Goal: Task Accomplishment & Management: Complete application form

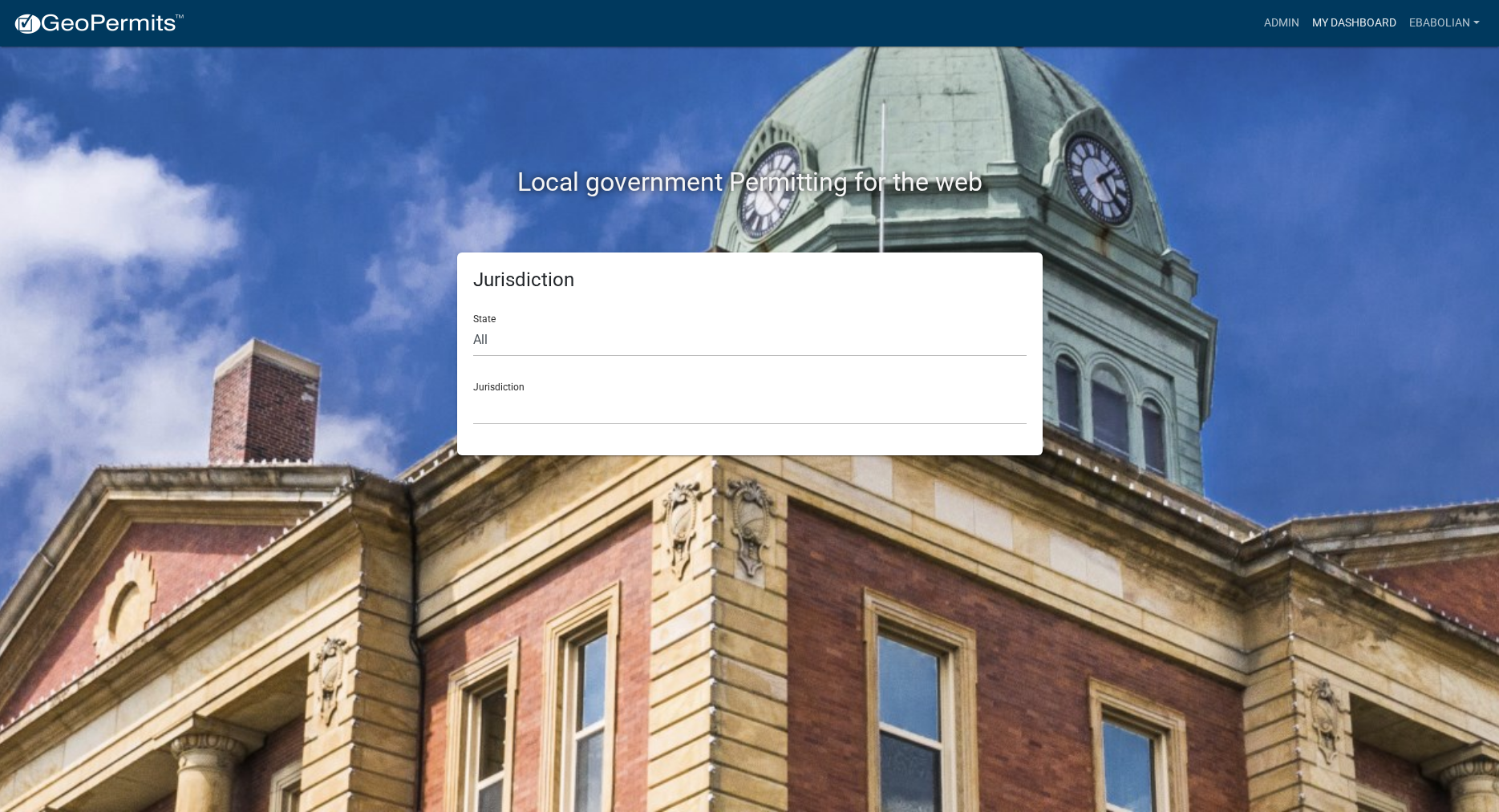
click at [1337, 21] on link "My Dashboard" at bounding box center [1354, 24] width 97 height 30
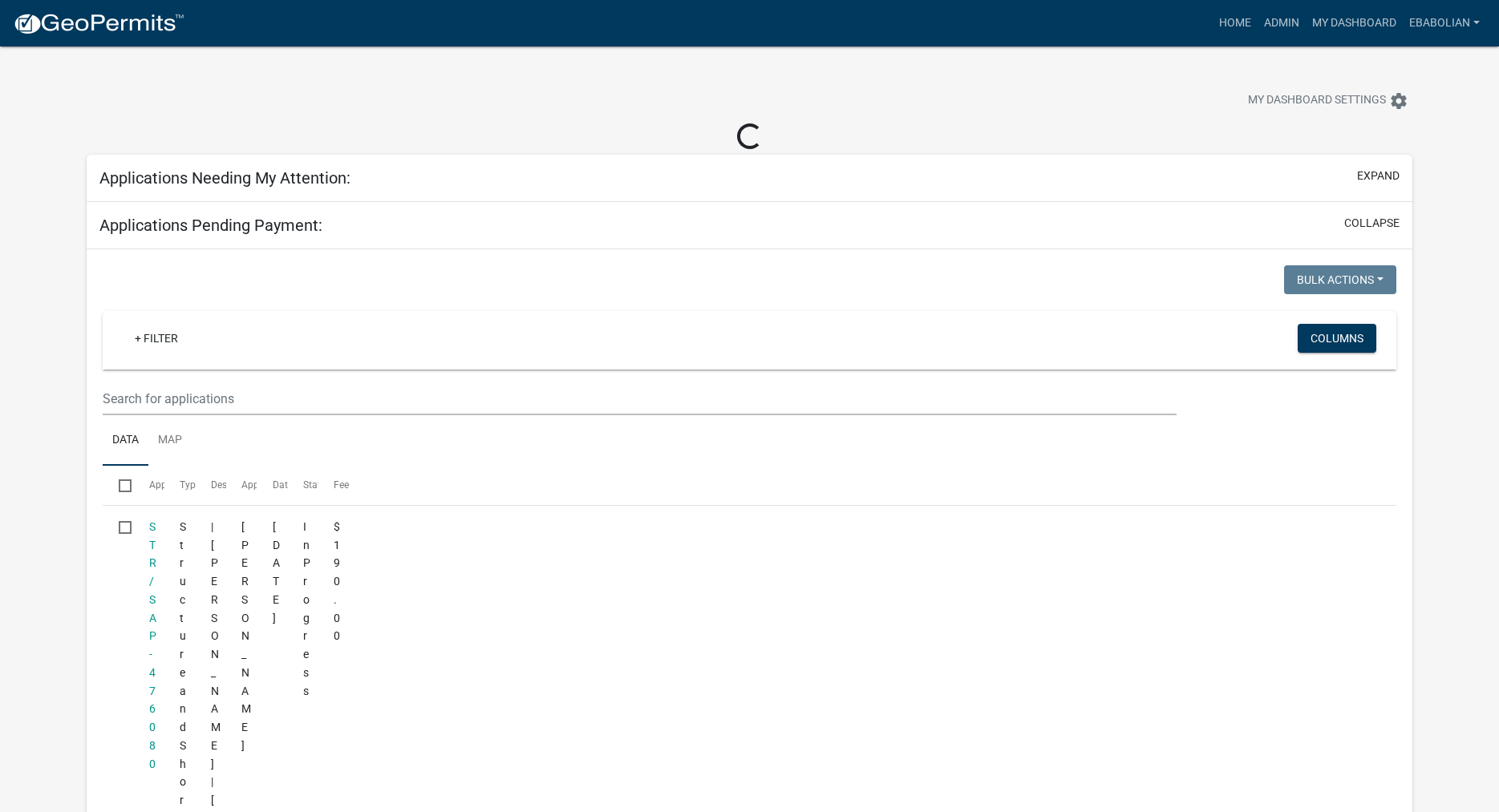
select select "3: 100"
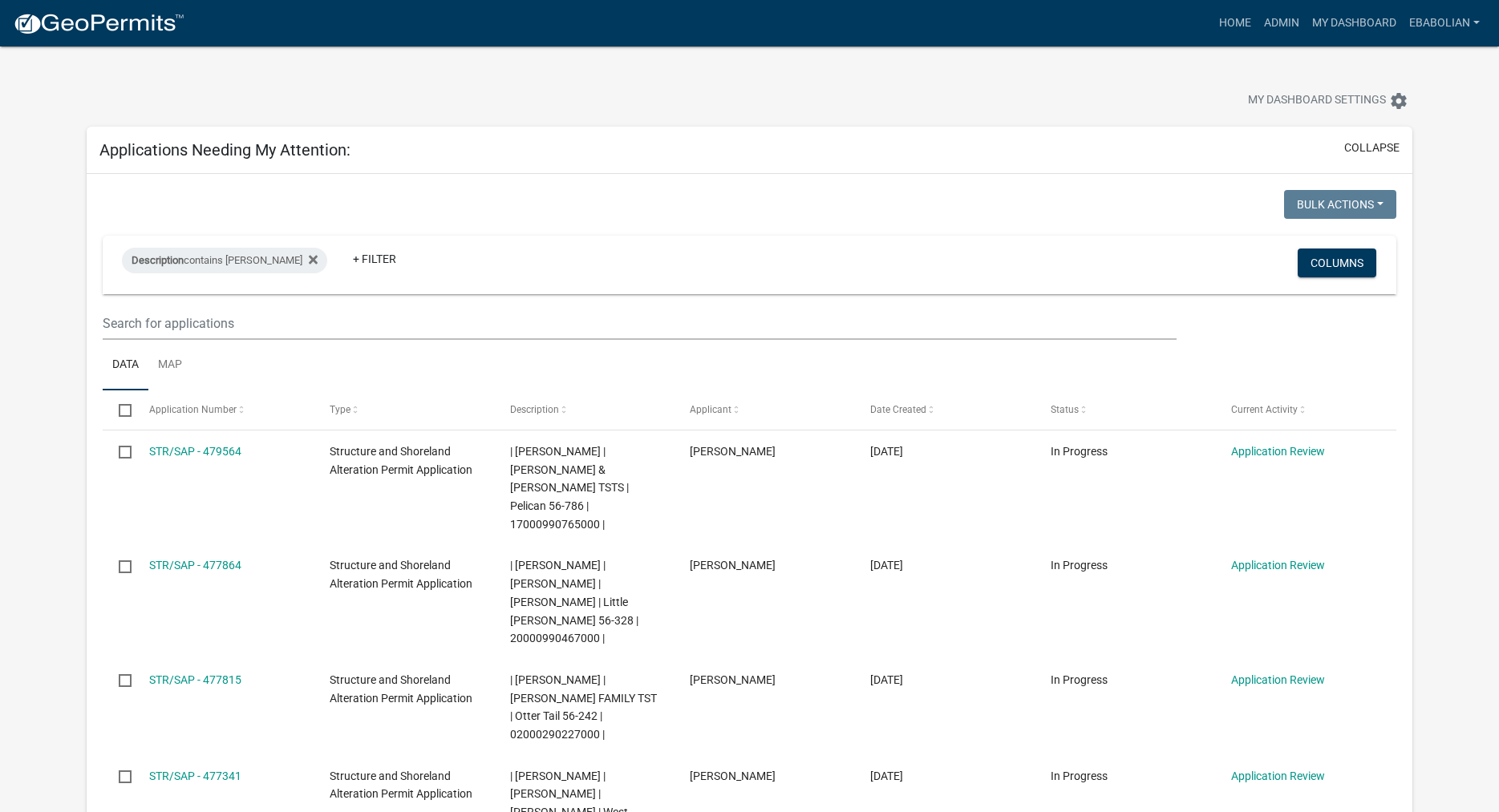
select select "3: 100"
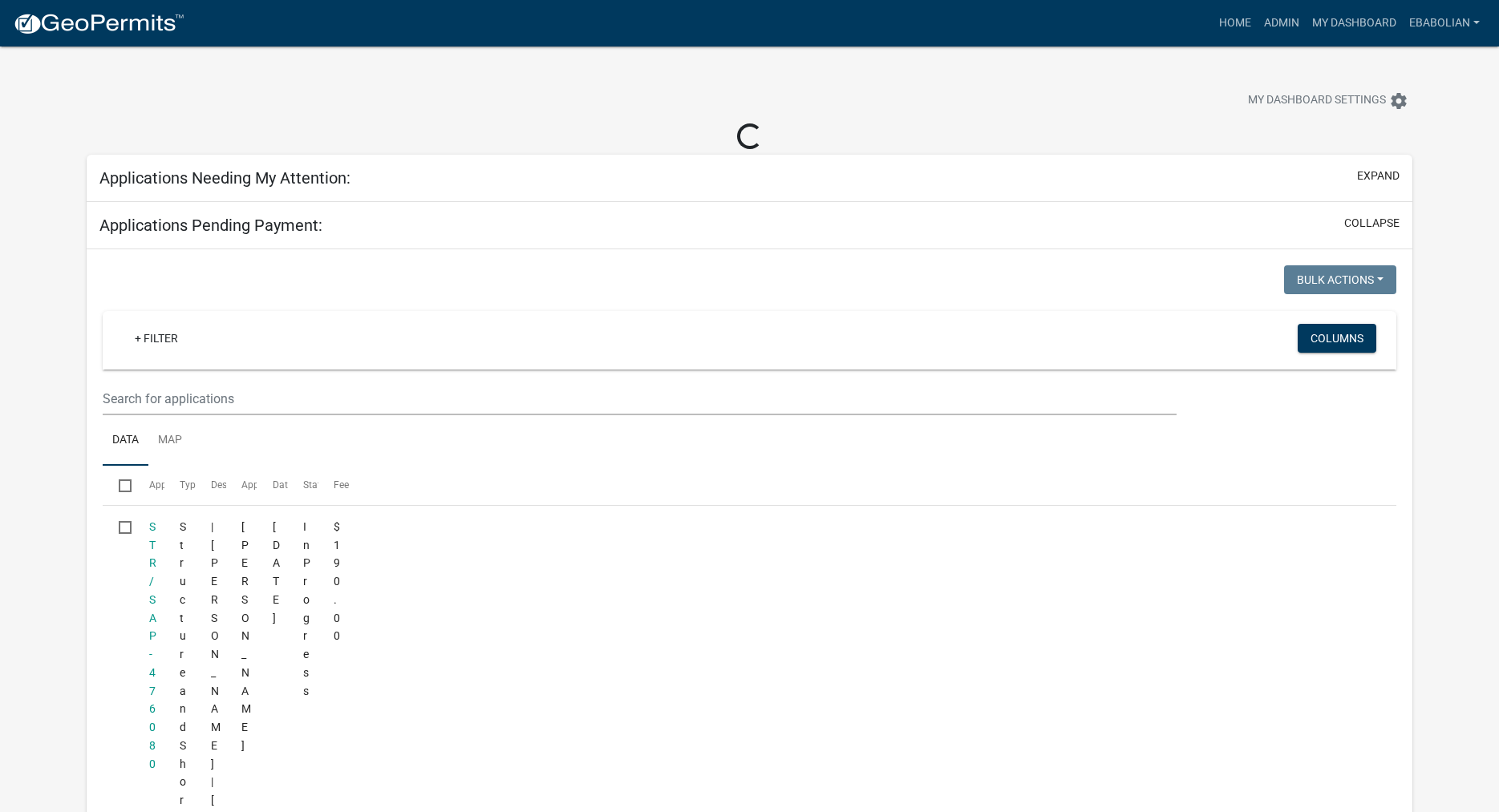
select select "3: 100"
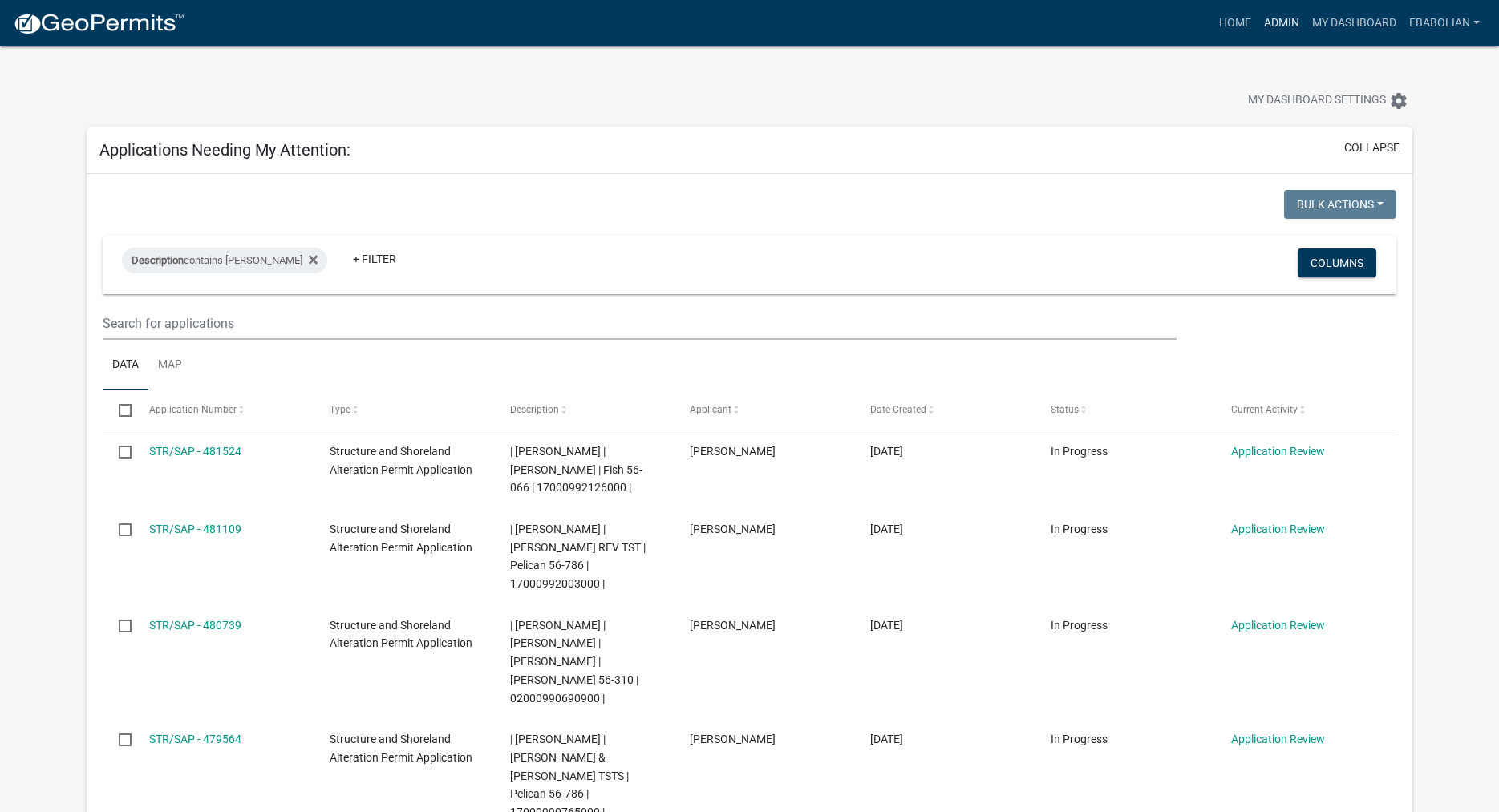
click at [1285, 26] on link "Admin" at bounding box center [1281, 24] width 48 height 30
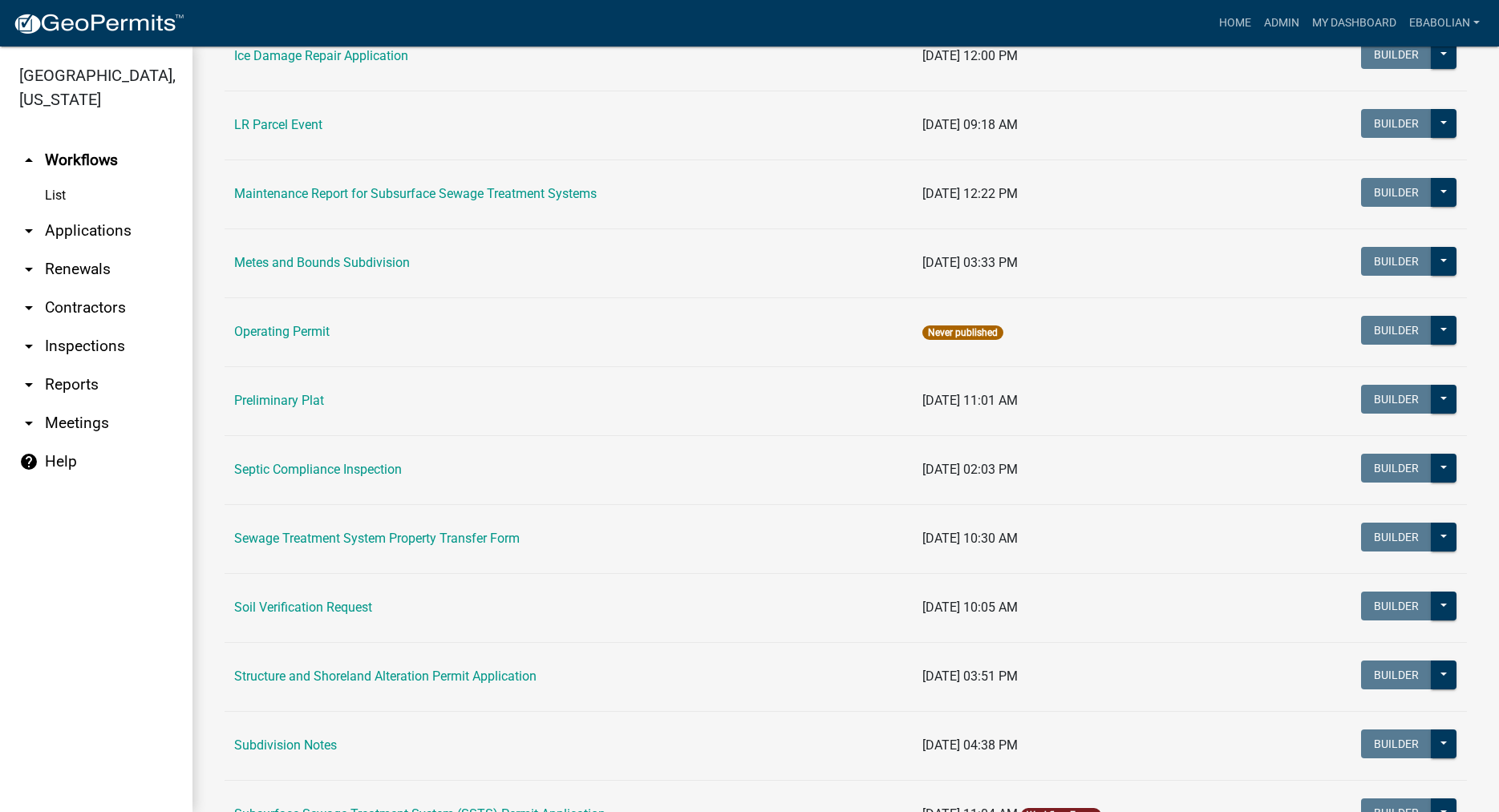
scroll to position [732, 0]
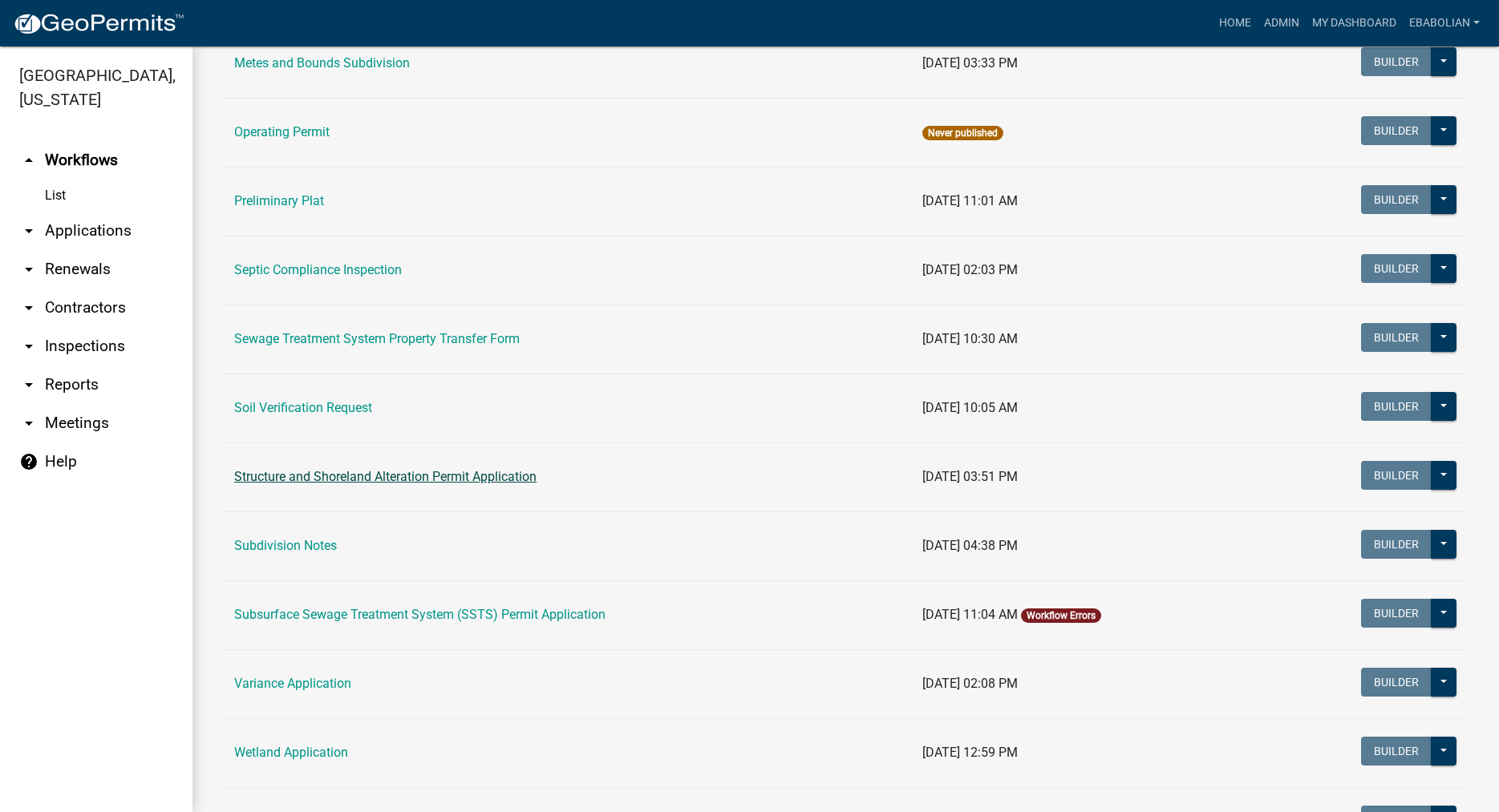
click at [344, 476] on link "Structure and Shoreland Alteration Permit Application" at bounding box center [385, 476] width 303 height 15
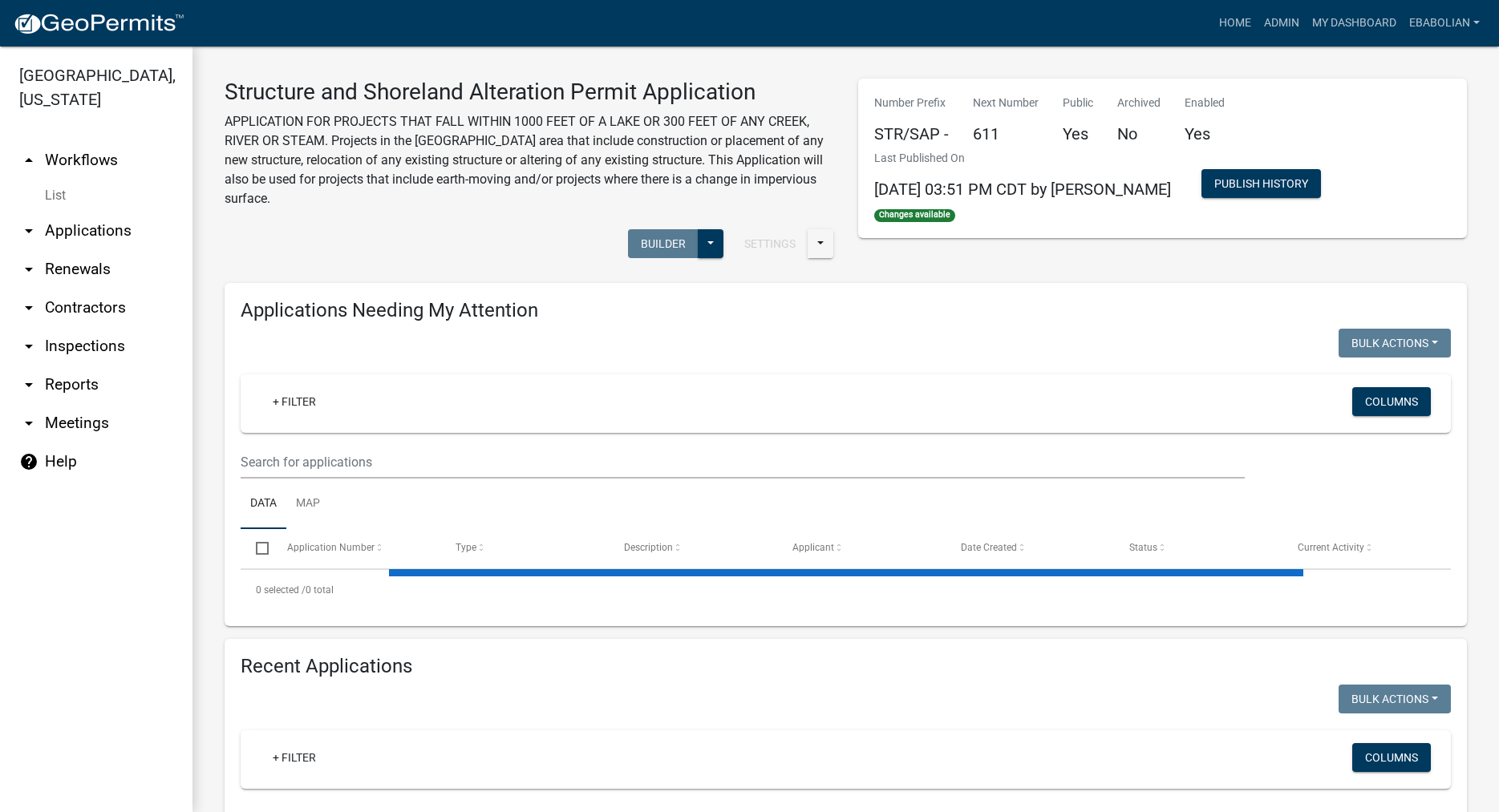
select select "3: 100"
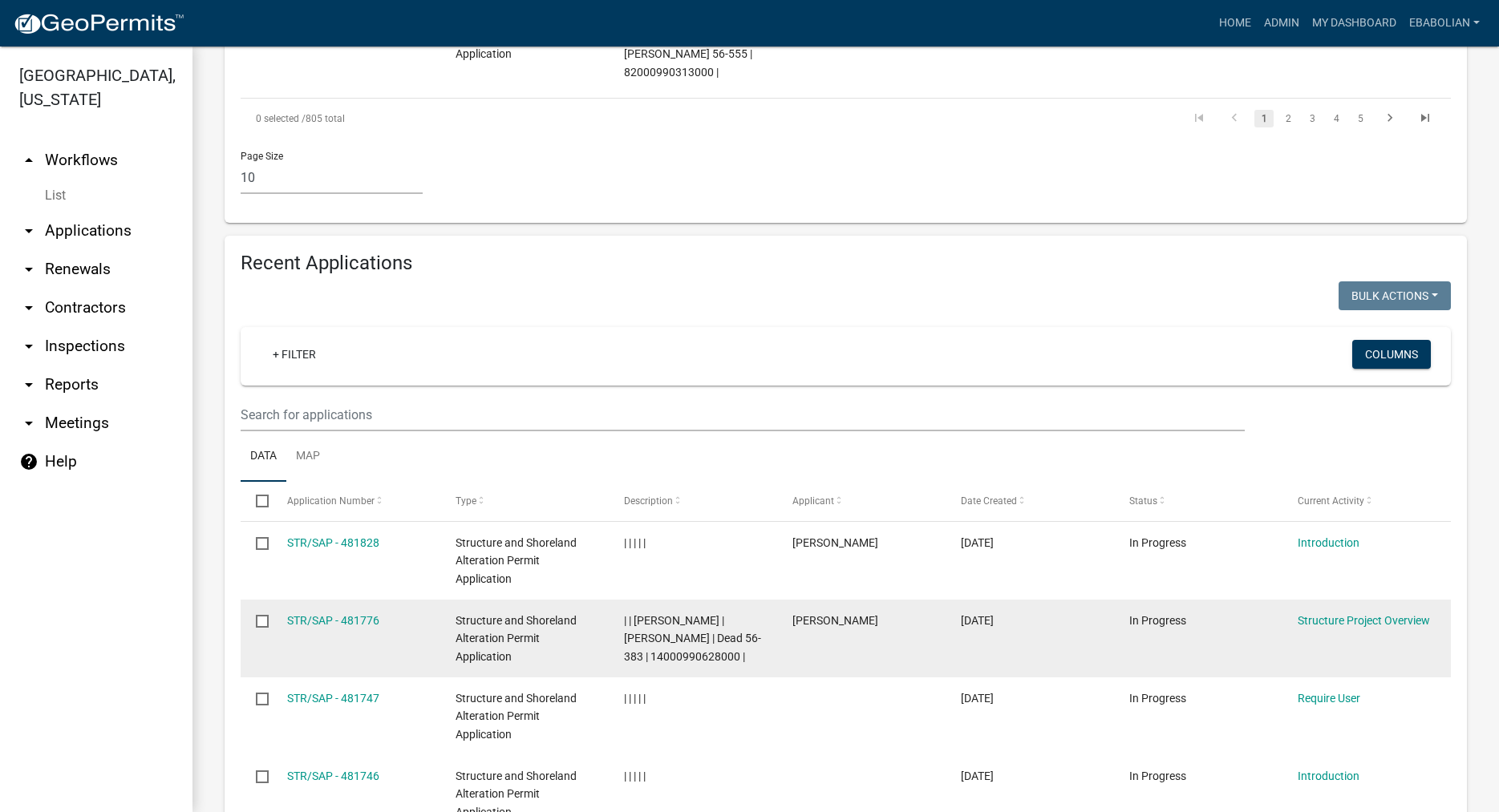
scroll to position [1463, 0]
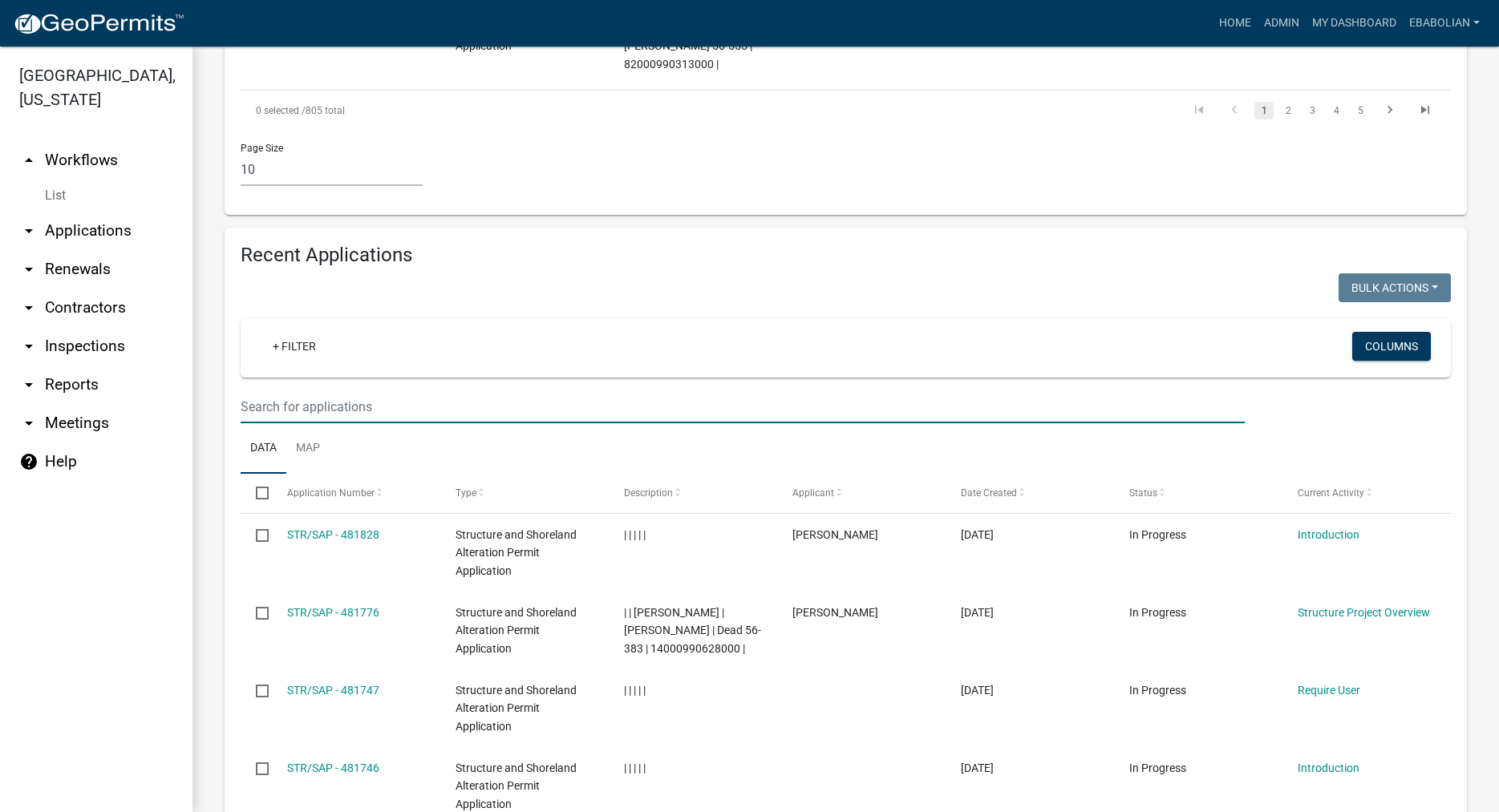
click at [309, 390] on input "text" at bounding box center [742, 406] width 1005 height 33
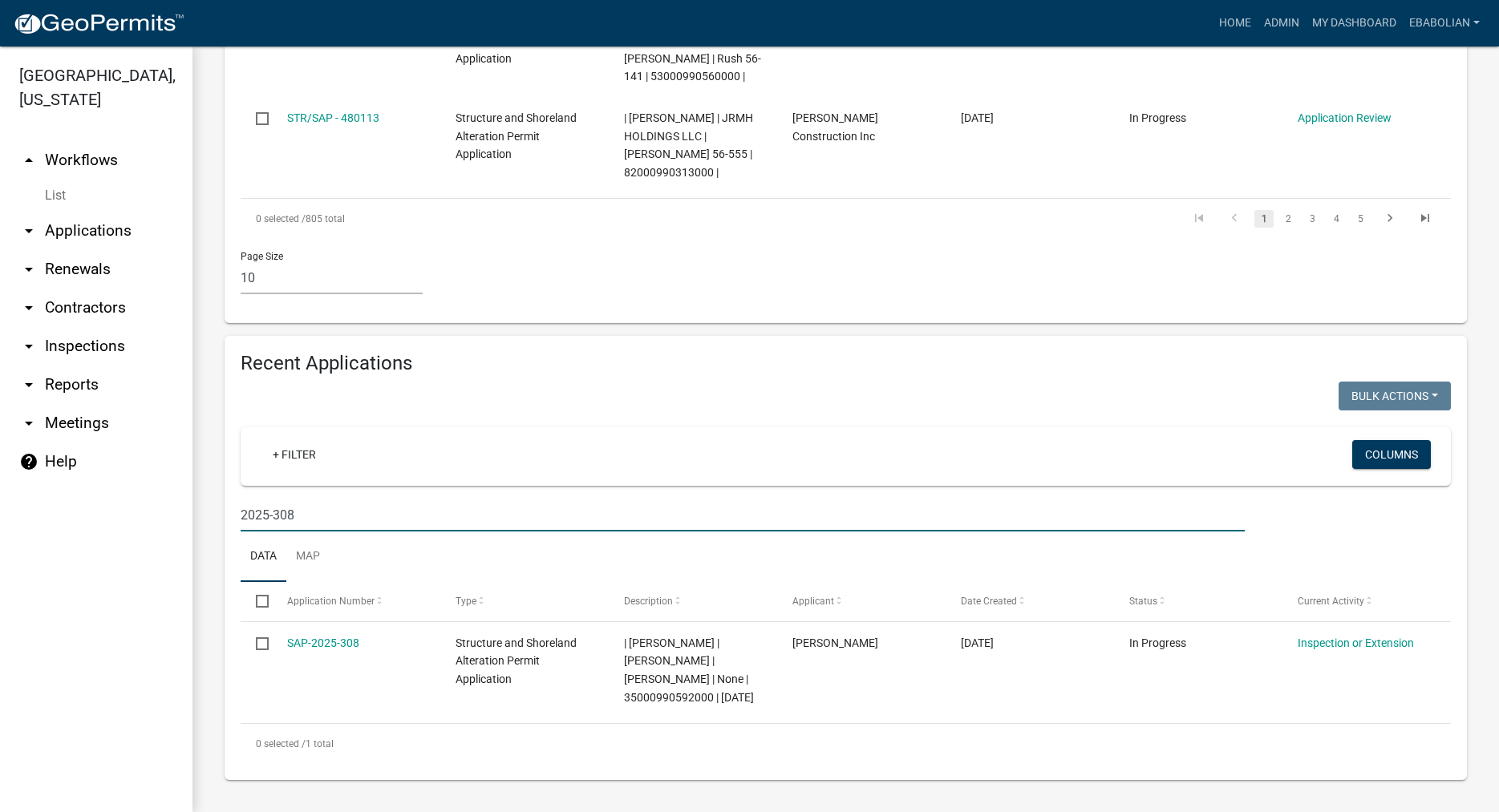
scroll to position [1301, 0]
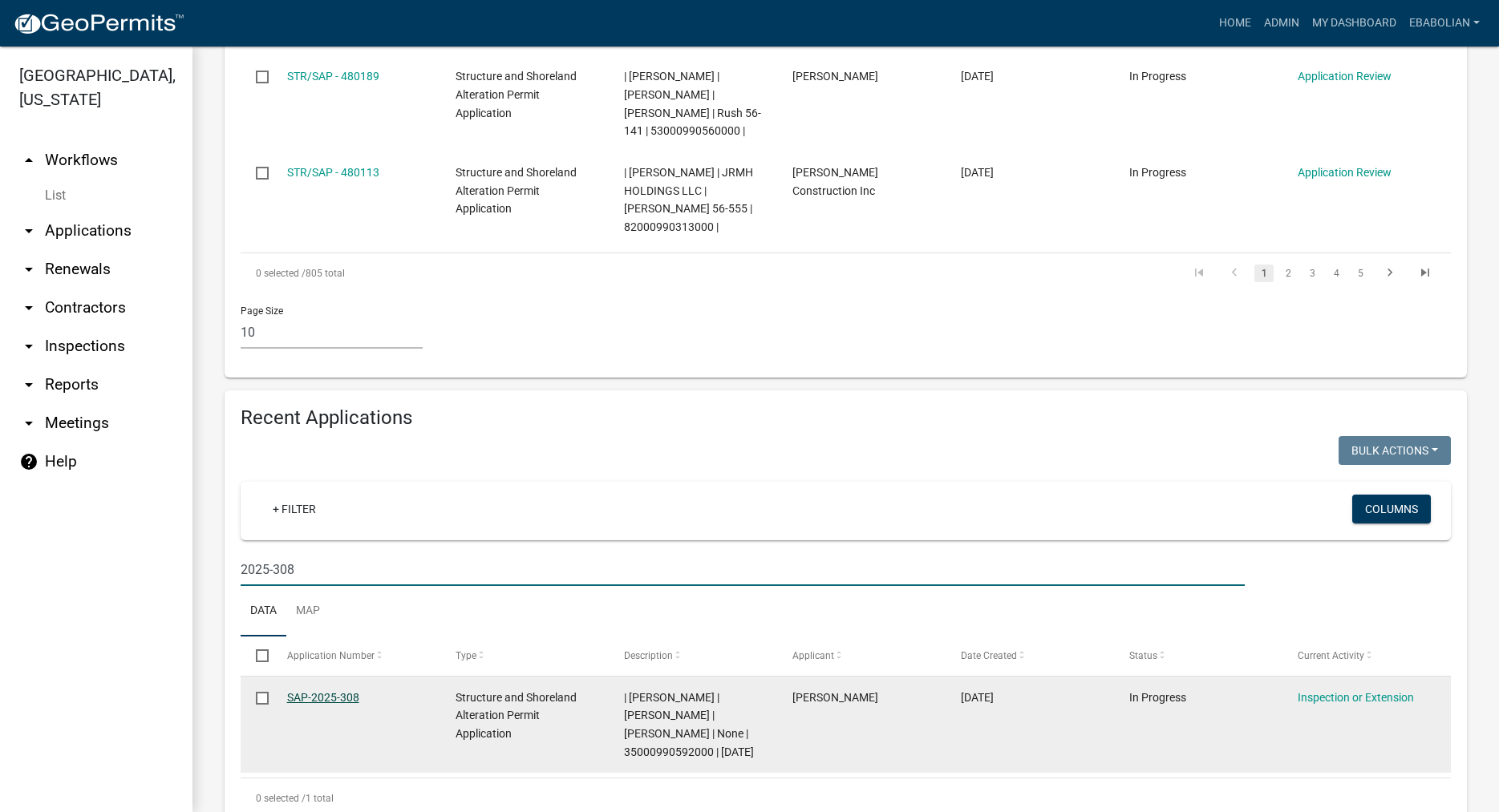
type input "2025-308"
click at [337, 691] on link "SAP-2025-308" at bounding box center [323, 698] width 73 height 13
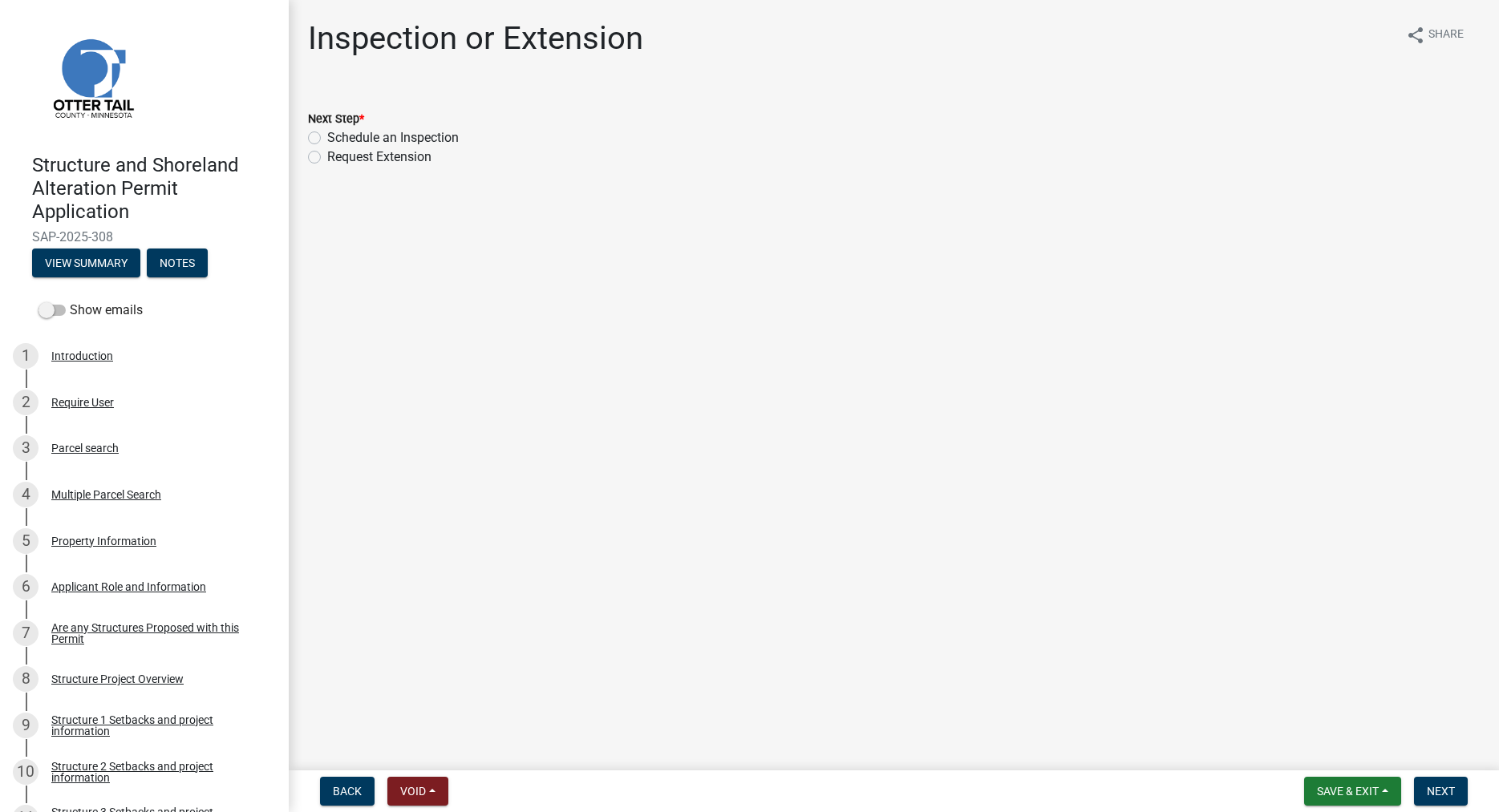
click at [327, 137] on label "Schedule an Inspection" at bounding box center [392, 138] width 131 height 19
click at [327, 137] on input "Schedule an Inspection" at bounding box center [332, 133] width 10 height 10
radio input "true"
click at [1431, 785] on button "Next" at bounding box center [1441, 791] width 54 height 29
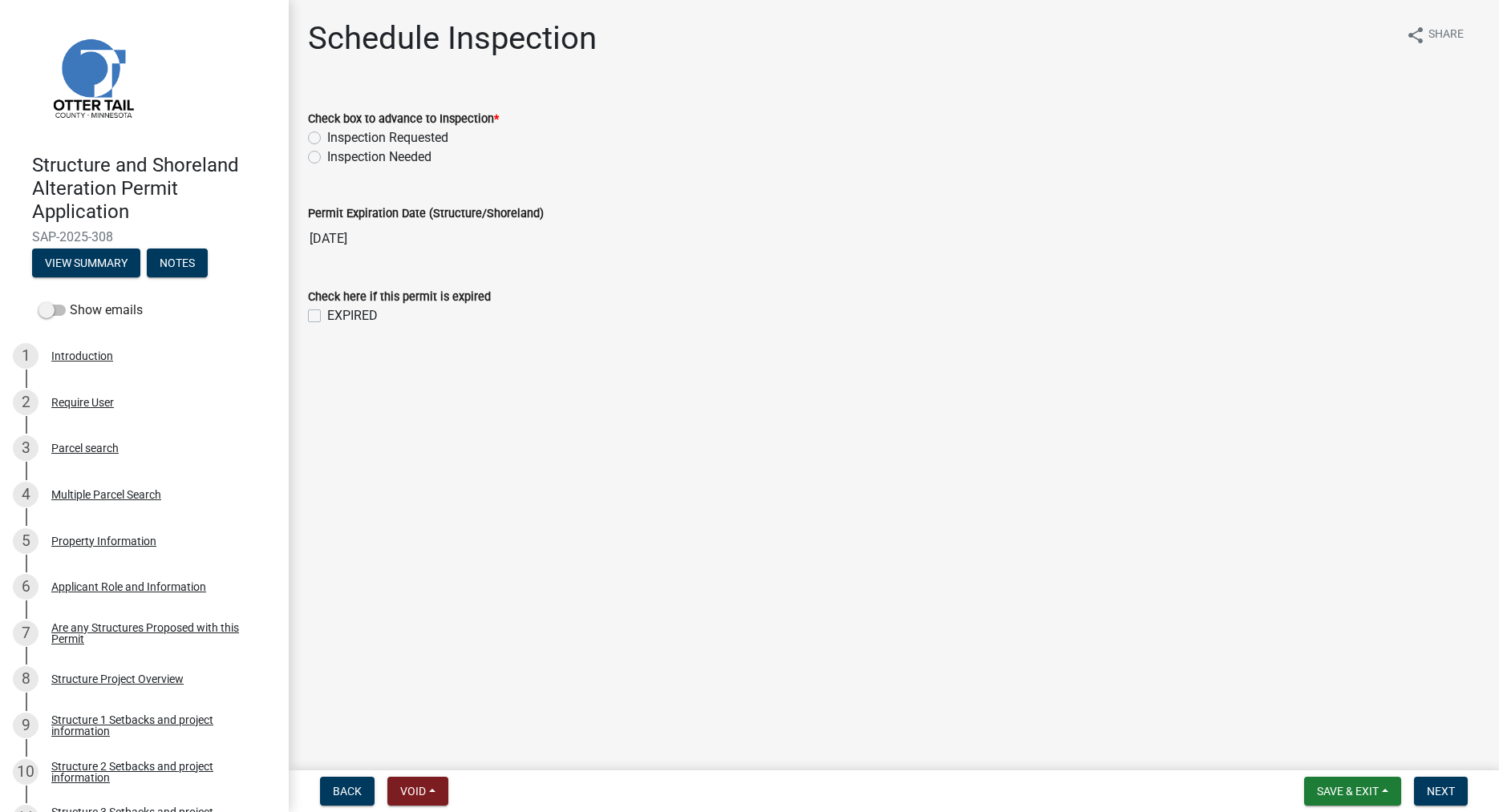
click at [327, 158] on label "Inspection Needed" at bounding box center [379, 157] width 105 height 19
click at [327, 158] on input "Inspection Needed" at bounding box center [332, 152] width 10 height 10
radio input "true"
click at [1441, 783] on button "Next" at bounding box center [1441, 791] width 54 height 29
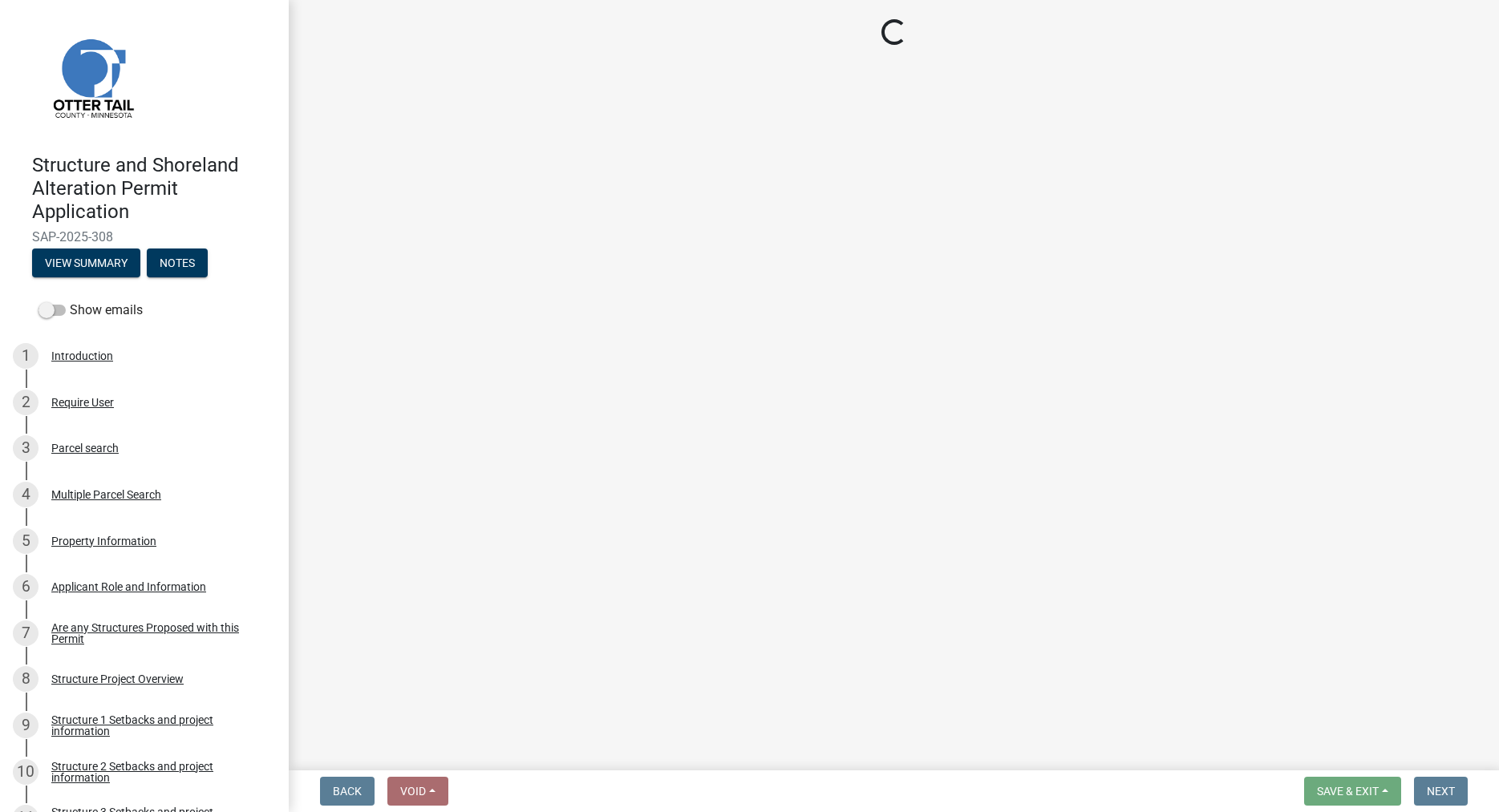
select select "710d5f49-2663-4e73-9718-d0c4e189f5ed"
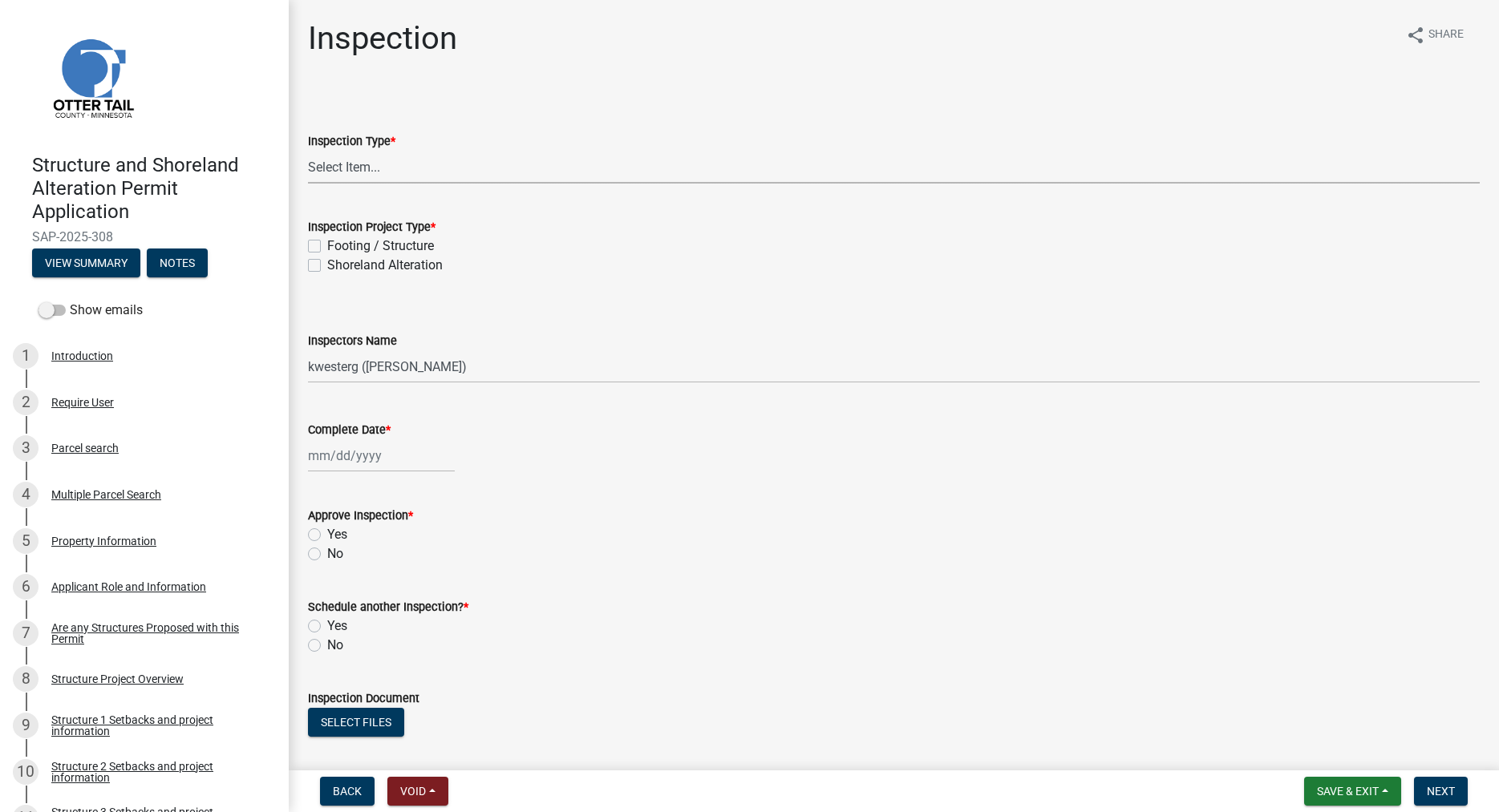
click at [308, 151] on select "Select Item... Inspection Complete Partial Inspection Inspected Not Built" at bounding box center [894, 167] width 1172 height 33
click option "Inspection Complete" at bounding box center [0, 0] width 0 height 0
select select "409c2f88-eb3f-474f-aeae-54c427f2203e"
click at [314, 272] on div "Shoreland Alteration" at bounding box center [894, 265] width 1172 height 19
click at [327, 264] on label "Shoreland Alteration" at bounding box center [385, 265] width 115 height 19
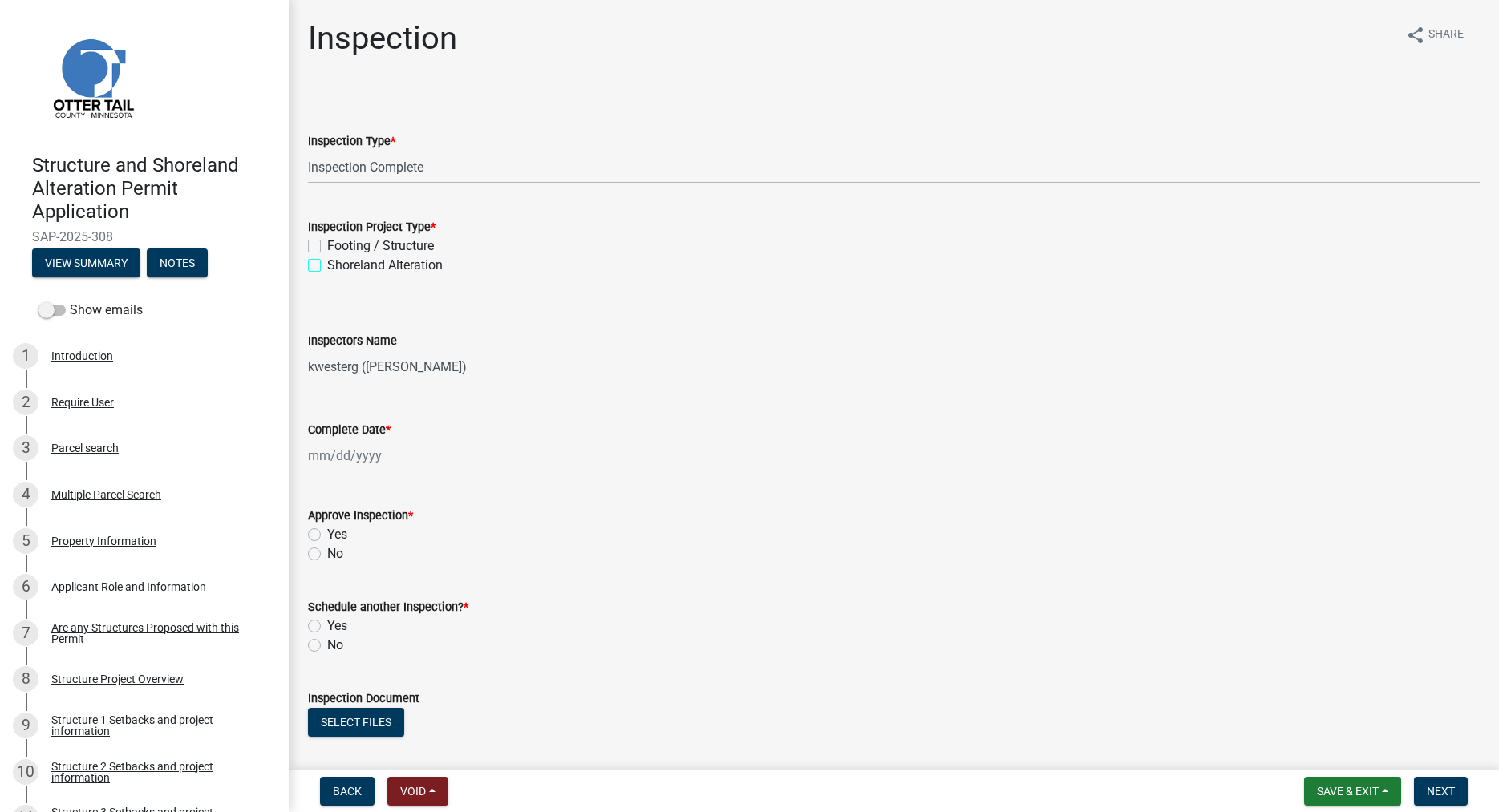
click at [327, 264] on input "Shoreland Alteration" at bounding box center [332, 260] width 10 height 10
checkbox input "true"
checkbox input "false"
checkbox input "true"
click at [308, 351] on select "Select Item... cwleclair (Chris LeClair) btollefson (Brittany Tollefson) abusko…" at bounding box center [894, 367] width 1172 height 33
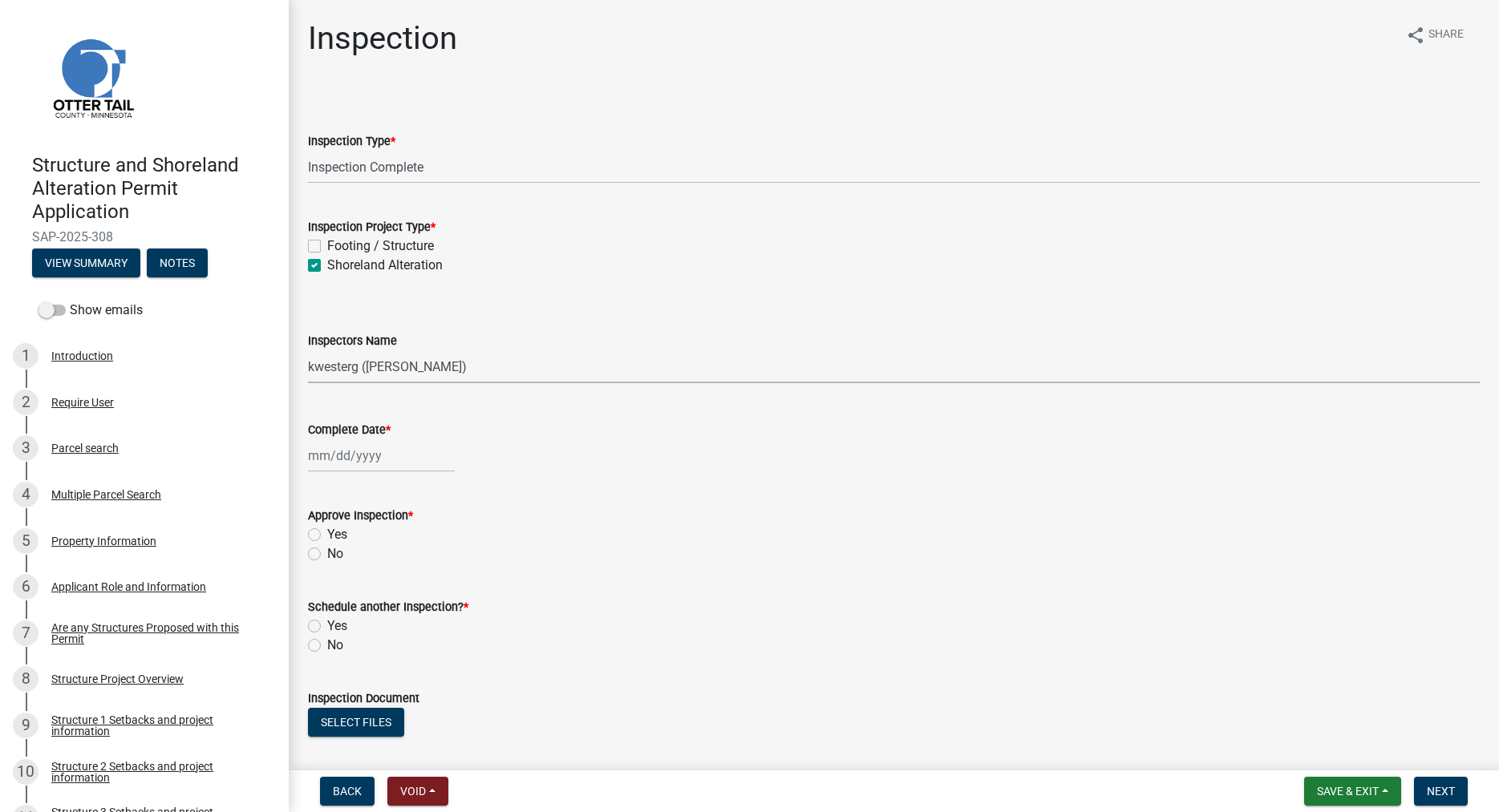
select select "cd31a072-cd4e-4306-9b8c-c26eab70e9de"
click option "ebabolian (Eric Babolian)" at bounding box center [0, 0] width 0 height 0
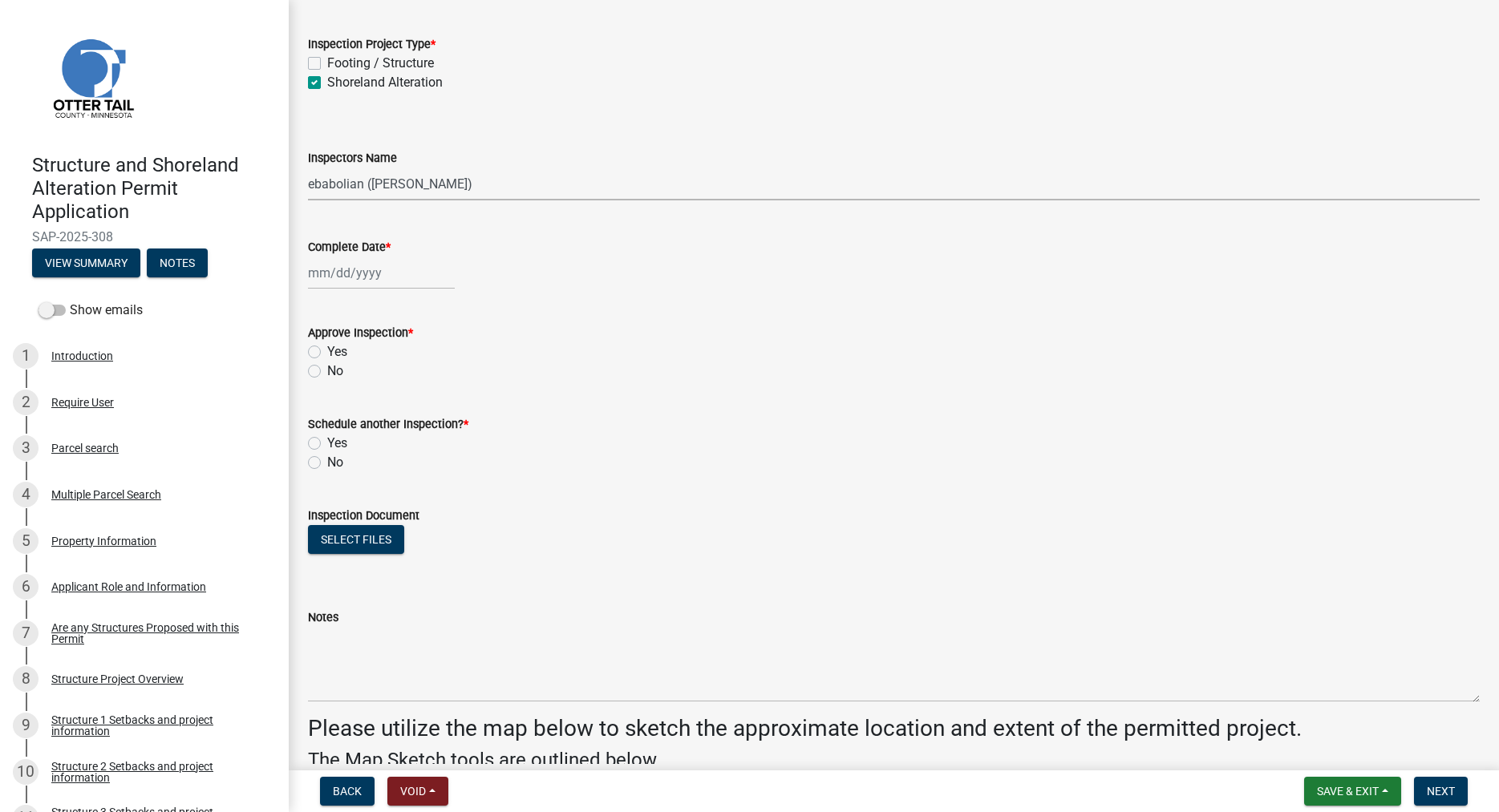
click at [354, 278] on input "Complete Date *" at bounding box center [382, 273] width 147 height 33
select select "9"
select select "2025"
click at [430, 407] on div "19" at bounding box center [426, 409] width 25 height 25
type input "[DATE]"
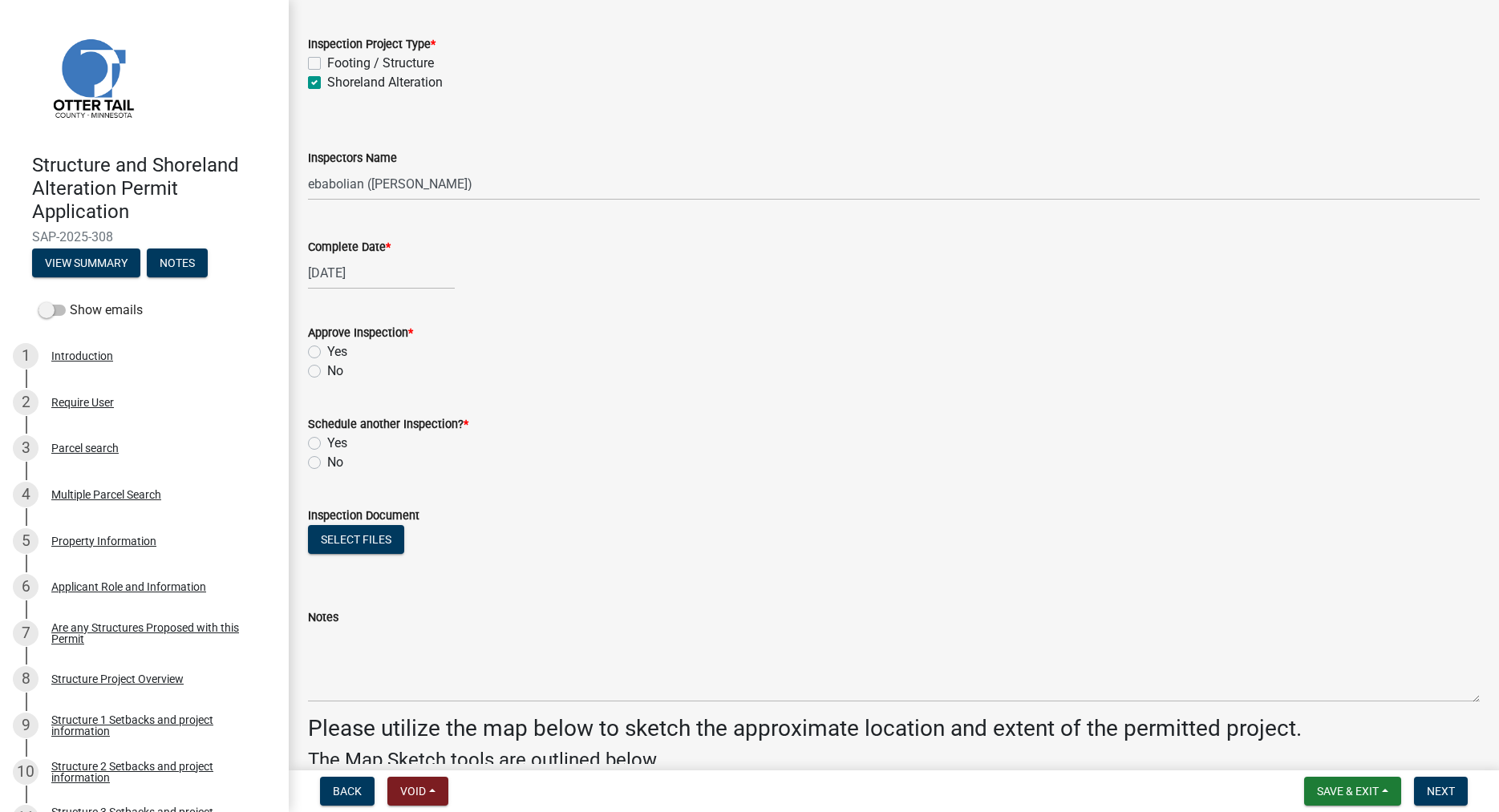
click at [327, 353] on label "Yes" at bounding box center [337, 352] width 20 height 19
click at [327, 353] on input "Yes" at bounding box center [332, 347] width 10 height 10
radio input "true"
click at [355, 537] on button "Select files" at bounding box center [357, 539] width 96 height 29
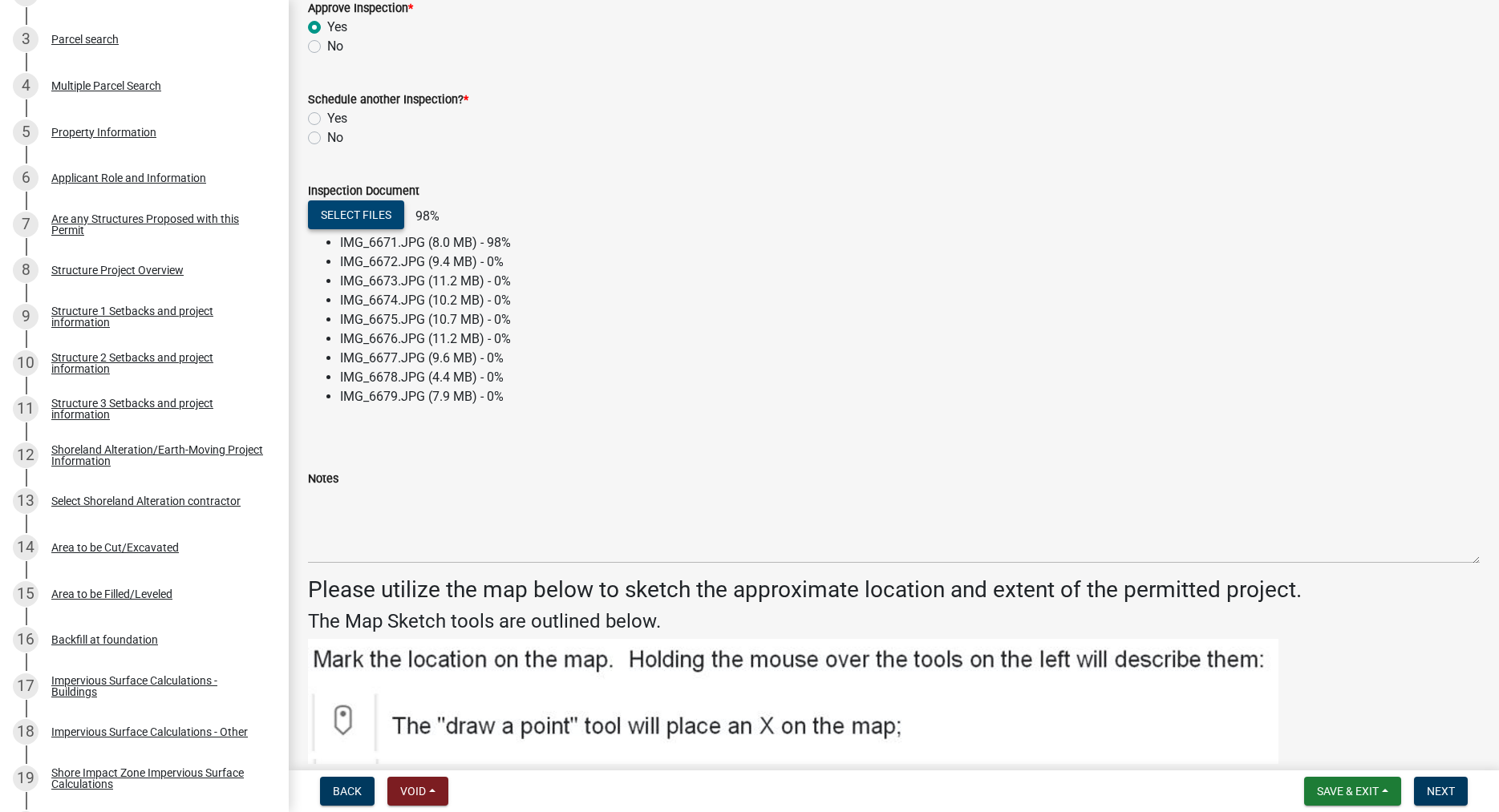
scroll to position [457, 0]
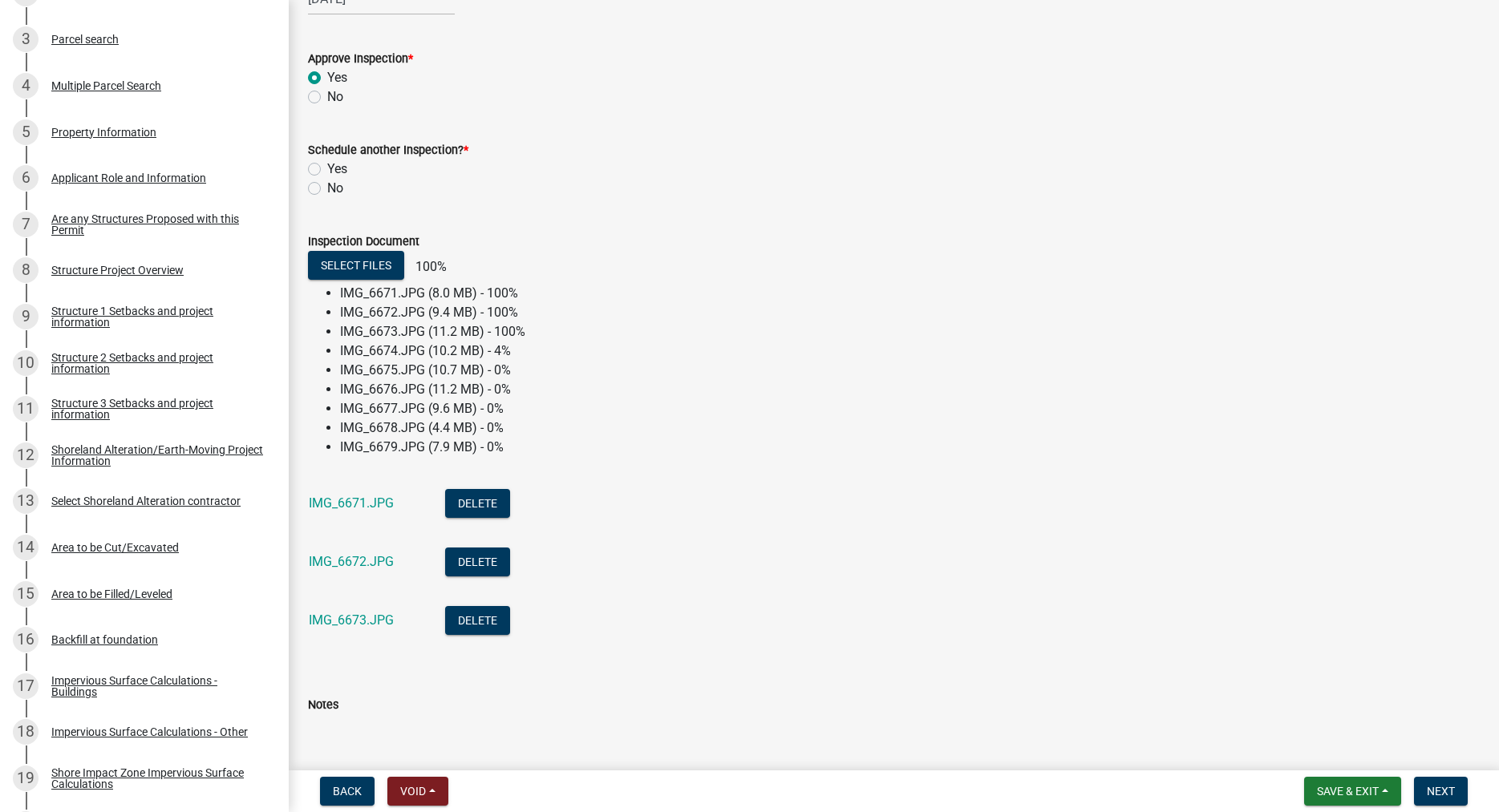
click at [327, 190] on label "No" at bounding box center [335, 189] width 16 height 19
click at [327, 190] on input "No" at bounding box center [332, 184] width 10 height 10
radio input "true"
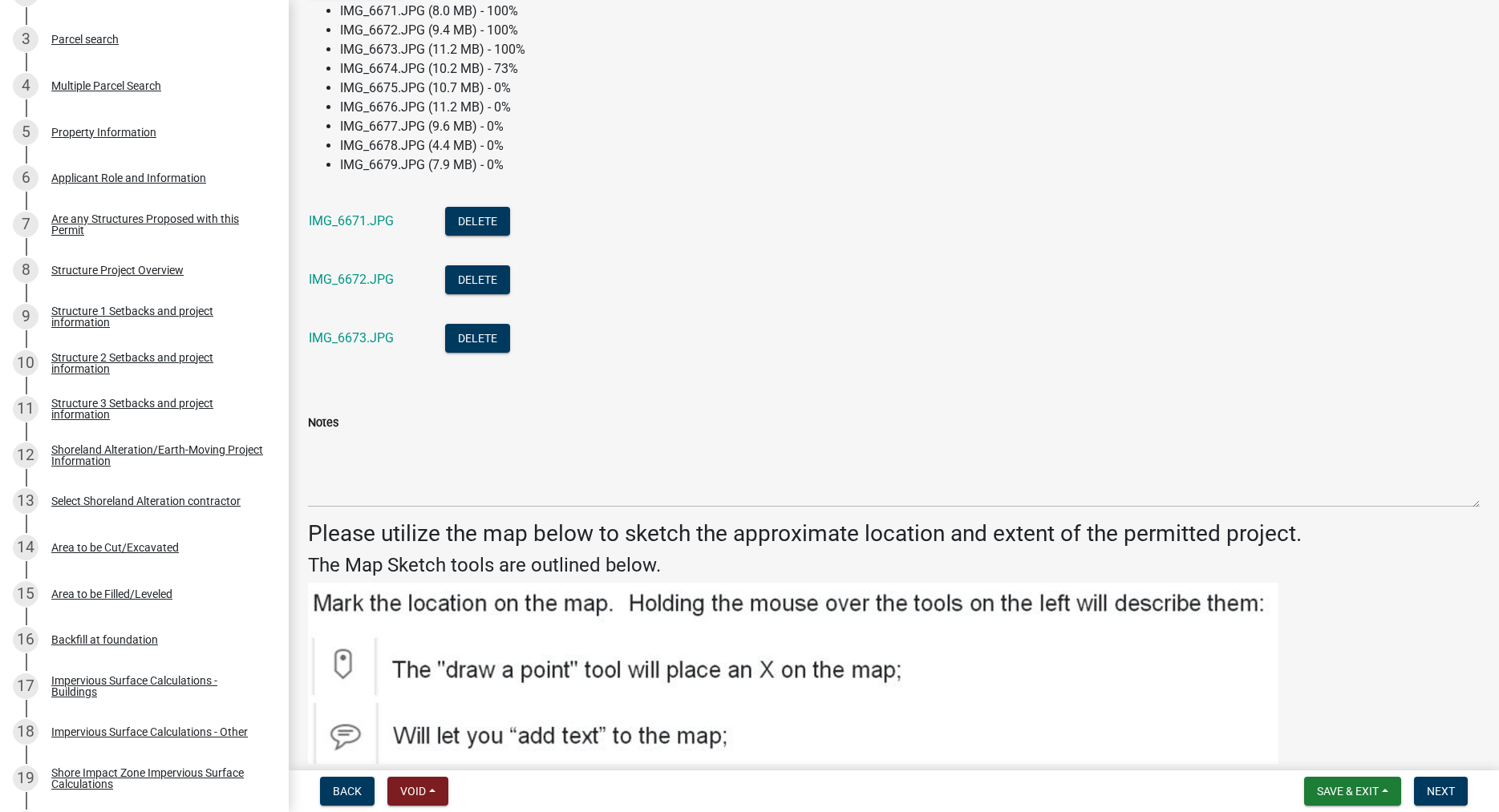
scroll to position [823, 0]
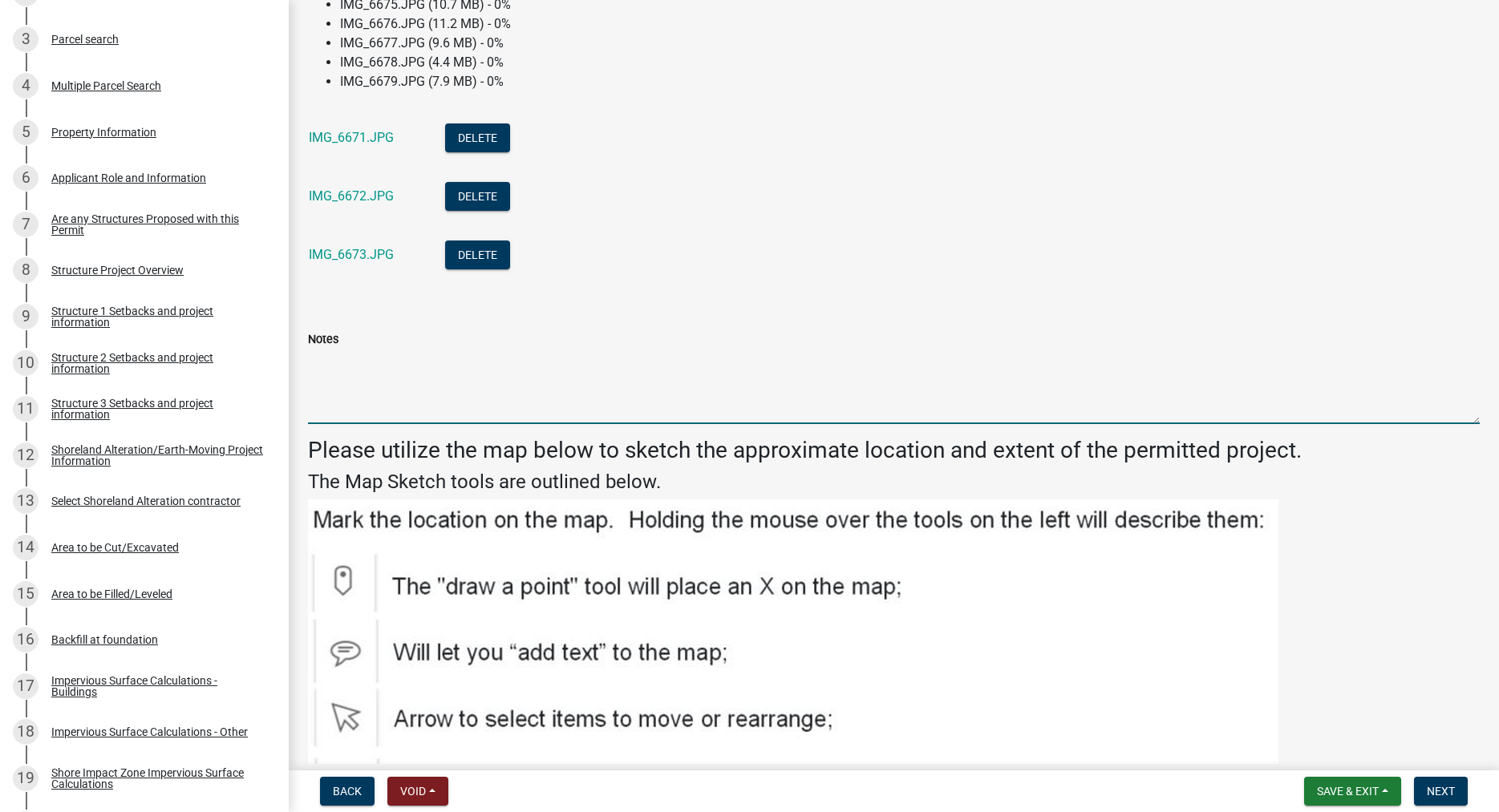
click at [338, 391] on textarea "Notes" at bounding box center [894, 387] width 1172 height 75
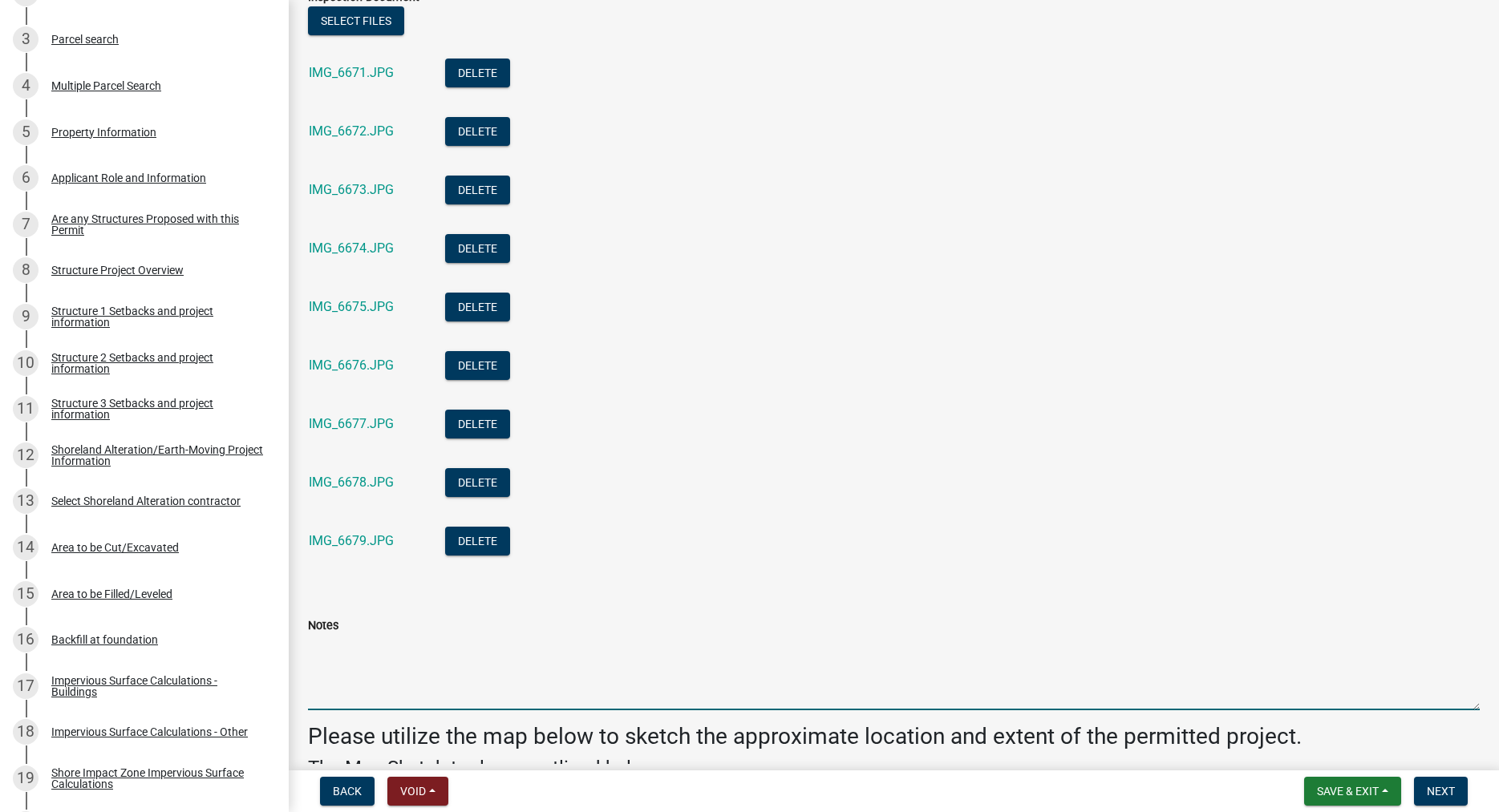
scroll to position [732, 0]
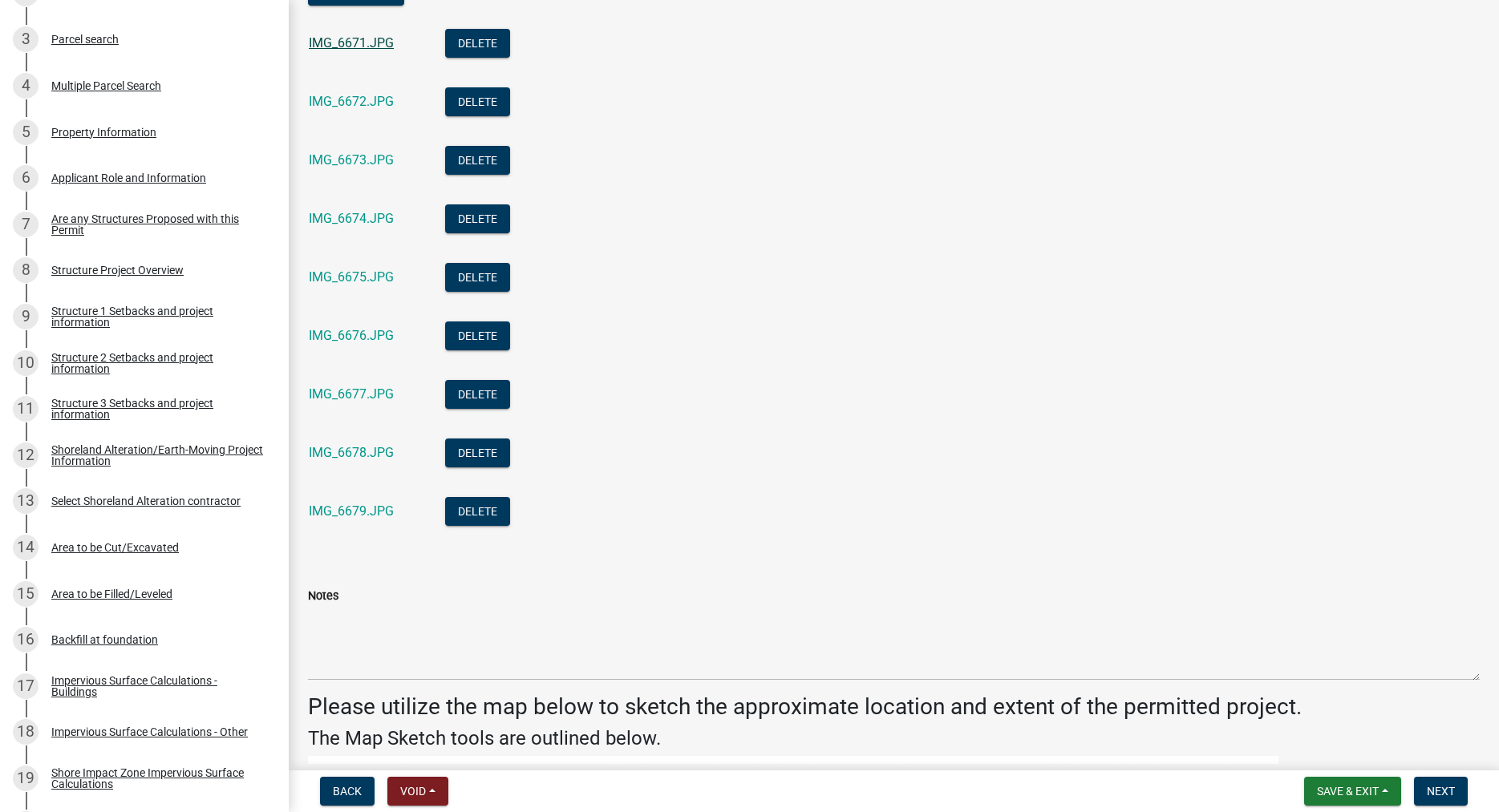
click at [335, 48] on link "IMG_6671.JPG" at bounding box center [351, 42] width 85 height 15
click at [362, 108] on link "IMG_6672.JPG" at bounding box center [351, 101] width 85 height 15
click at [365, 507] on link "IMG_6679.JPG" at bounding box center [351, 511] width 85 height 15
click at [356, 451] on link "IMG_6678.JPG" at bounding box center [351, 453] width 85 height 15
click at [337, 395] on link "IMG_6677.JPG" at bounding box center [351, 394] width 85 height 15
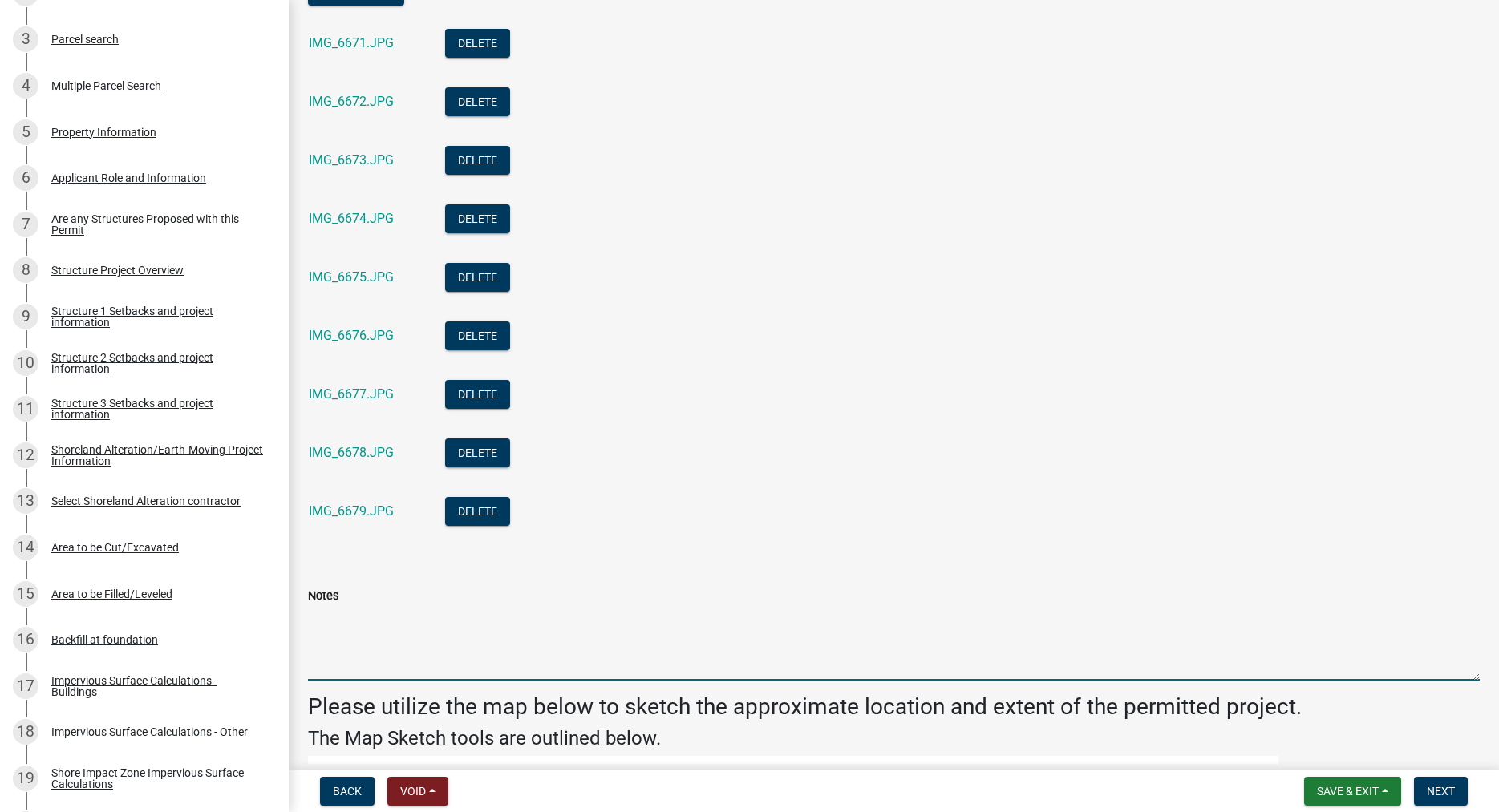
click at [357, 651] on textarea "Notes" at bounding box center [894, 643] width 1172 height 75
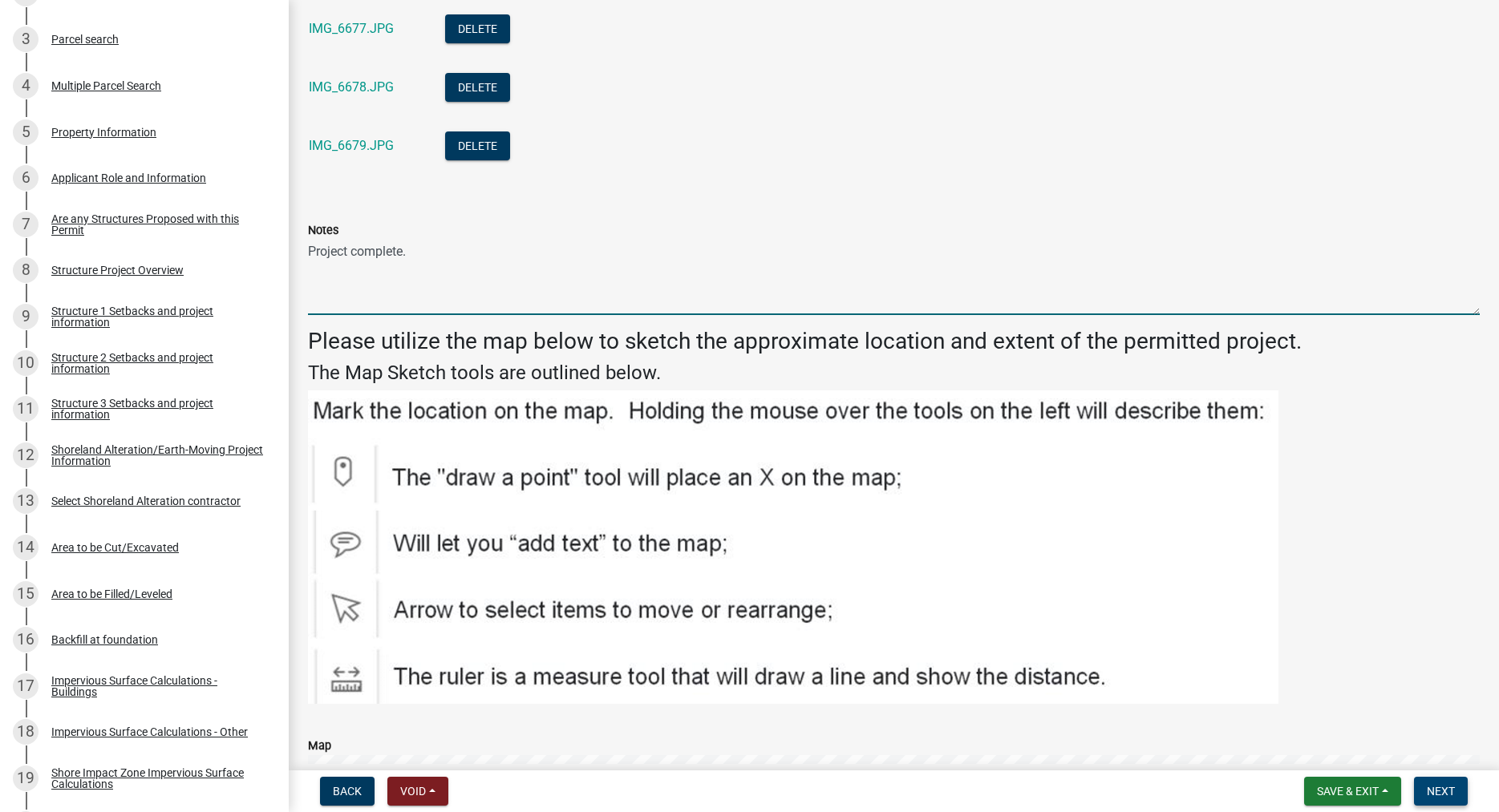
type textarea "Project complete."
click at [1433, 786] on span "Next" at bounding box center [1441, 792] width 28 height 13
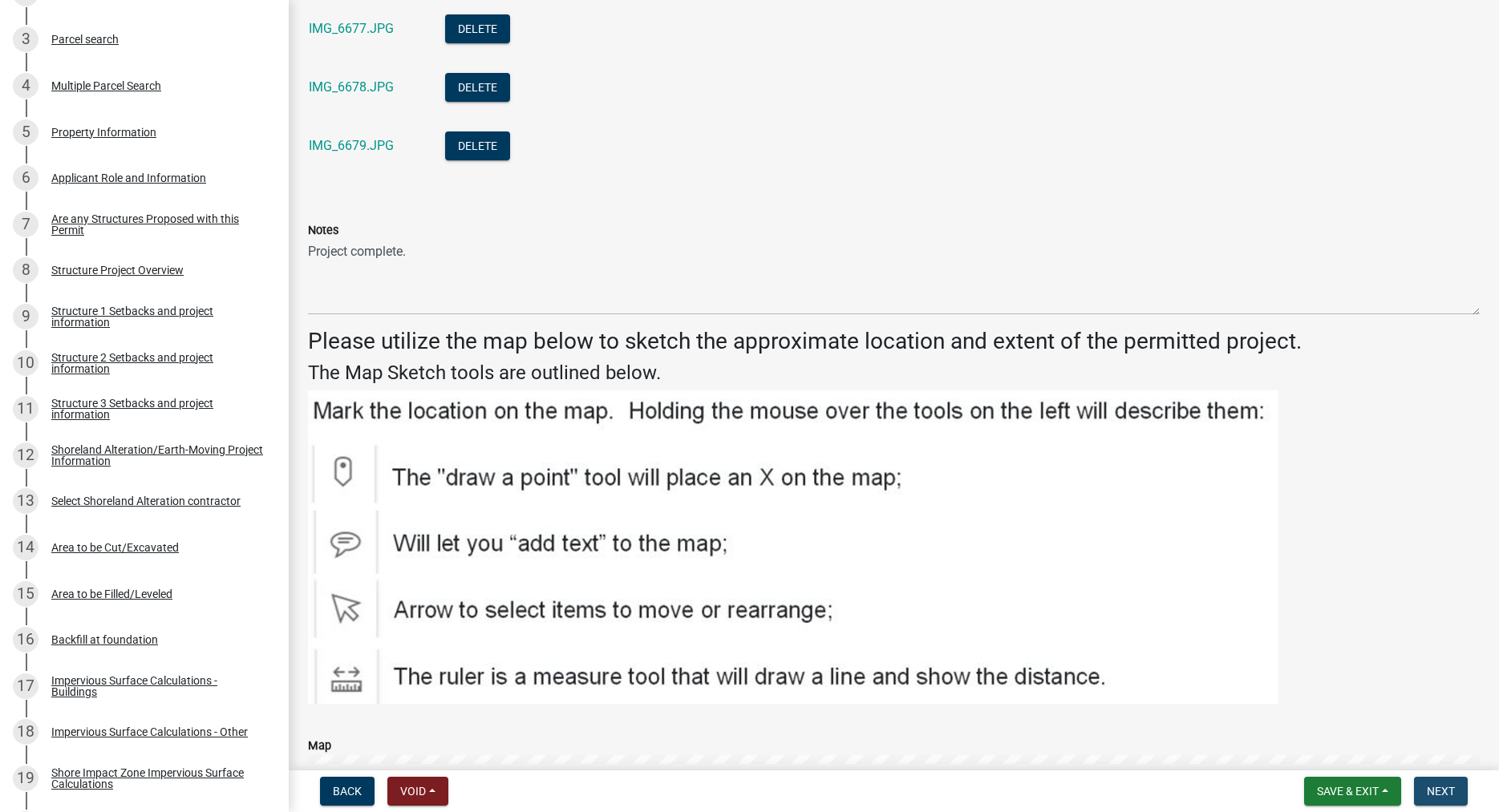
scroll to position [0, 0]
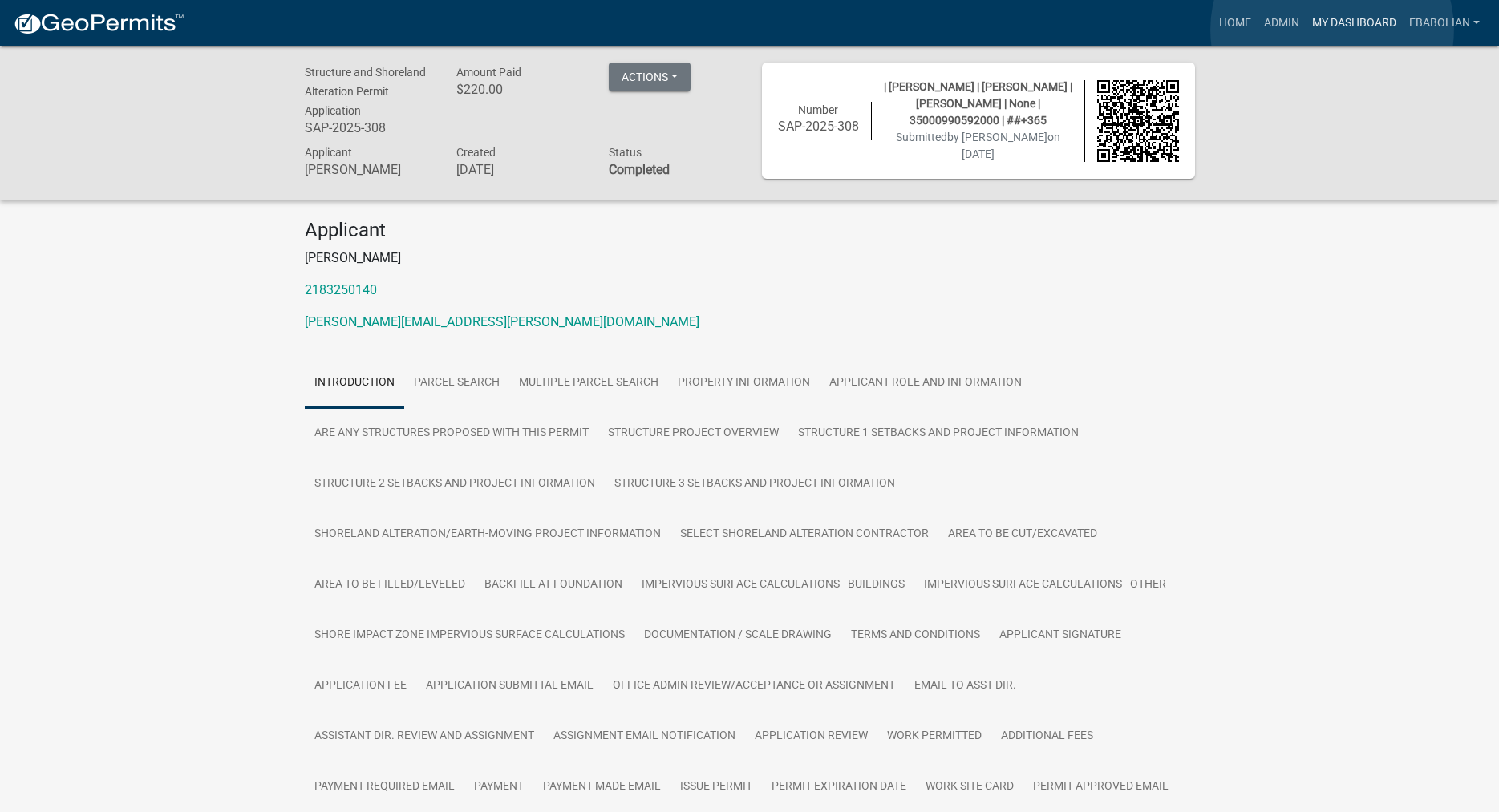
click at [1333, 29] on link "My Dashboard" at bounding box center [1354, 24] width 97 height 30
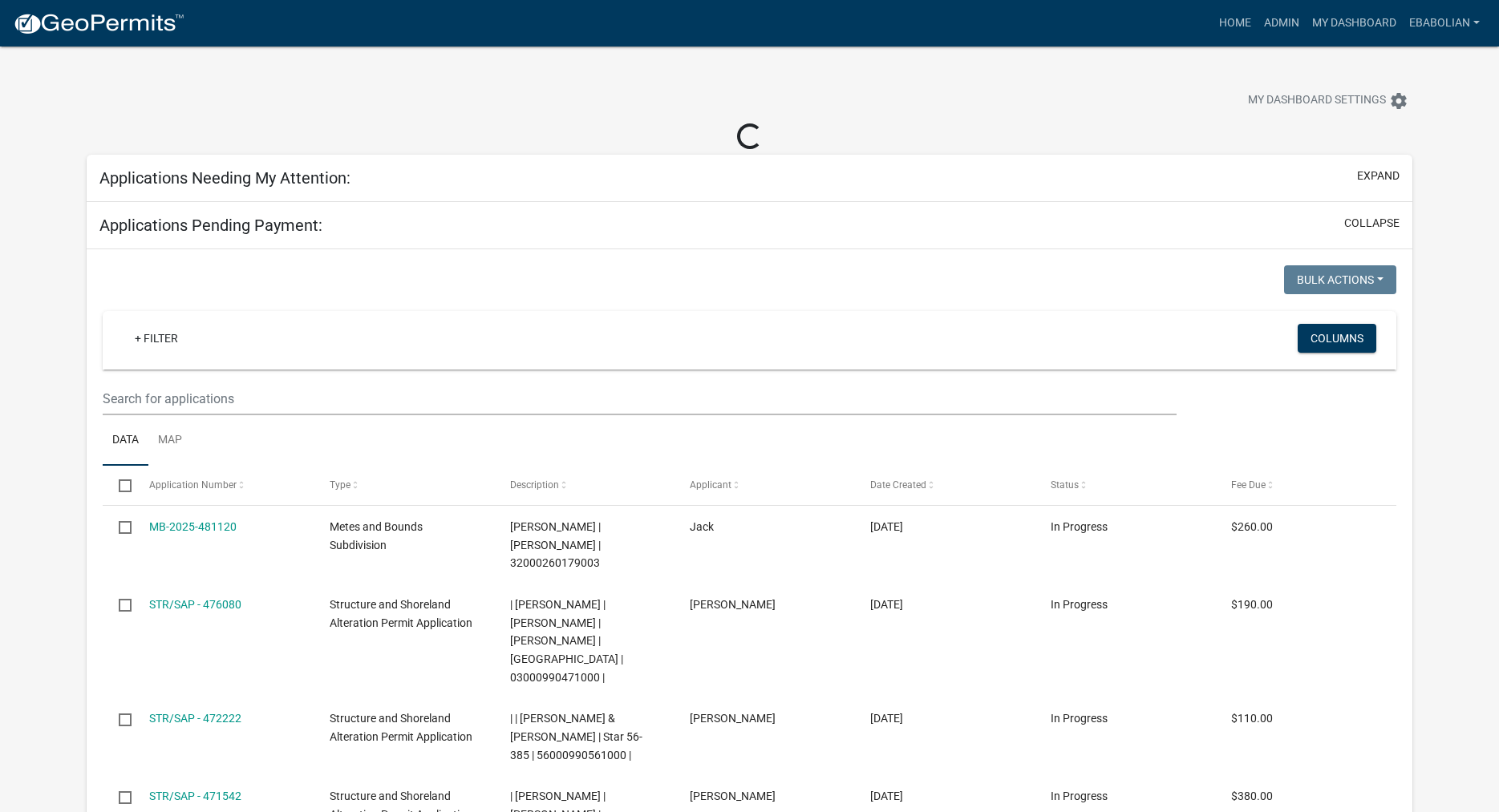
select select "3: 100"
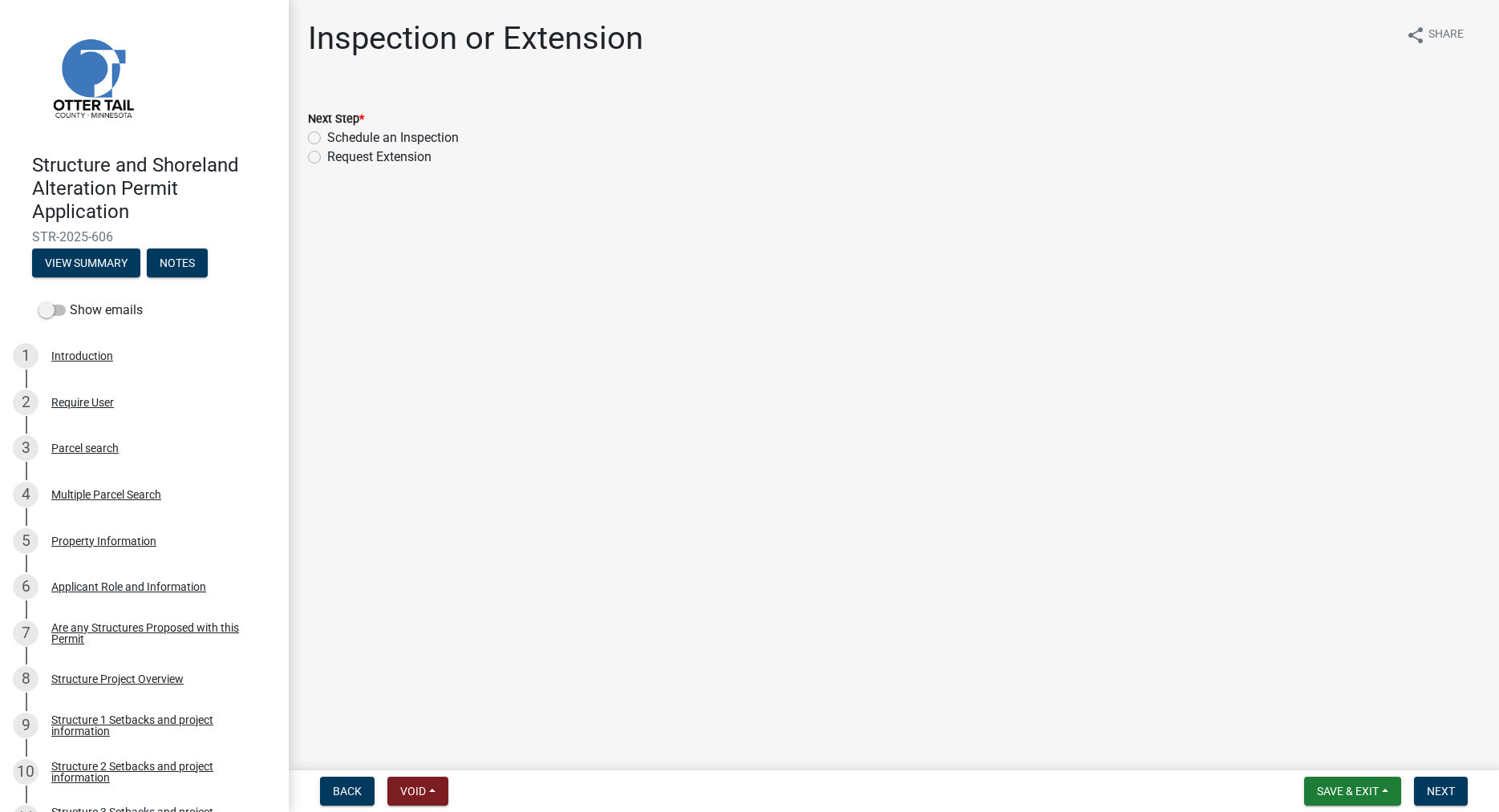
scroll to position [1064, 0]
click at [927, 292] on main "Inspection or Extension share Share Next Step * Schedule an Inspection Request …" at bounding box center [893, 382] width 1210 height 764
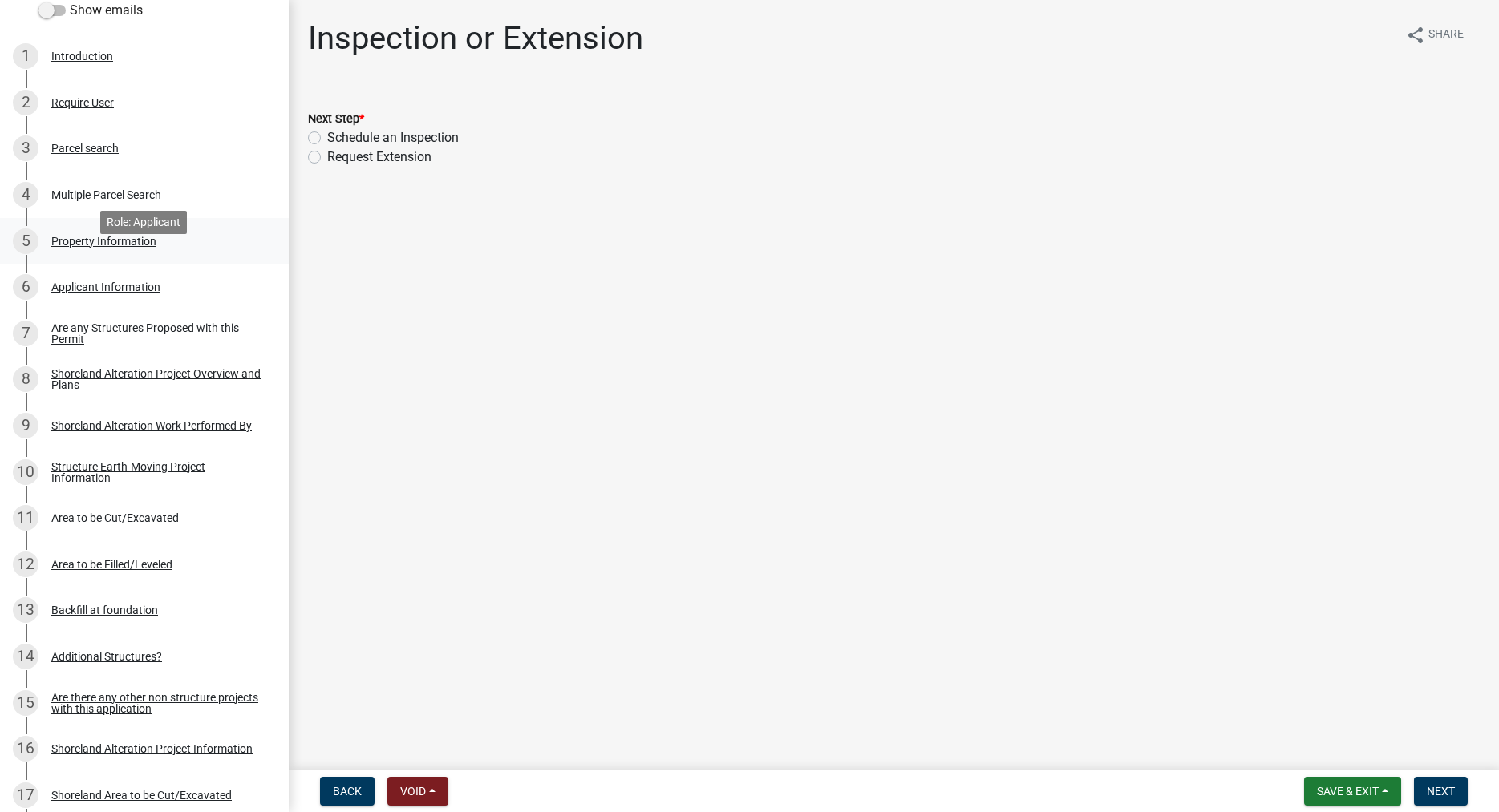
scroll to position [327, 0]
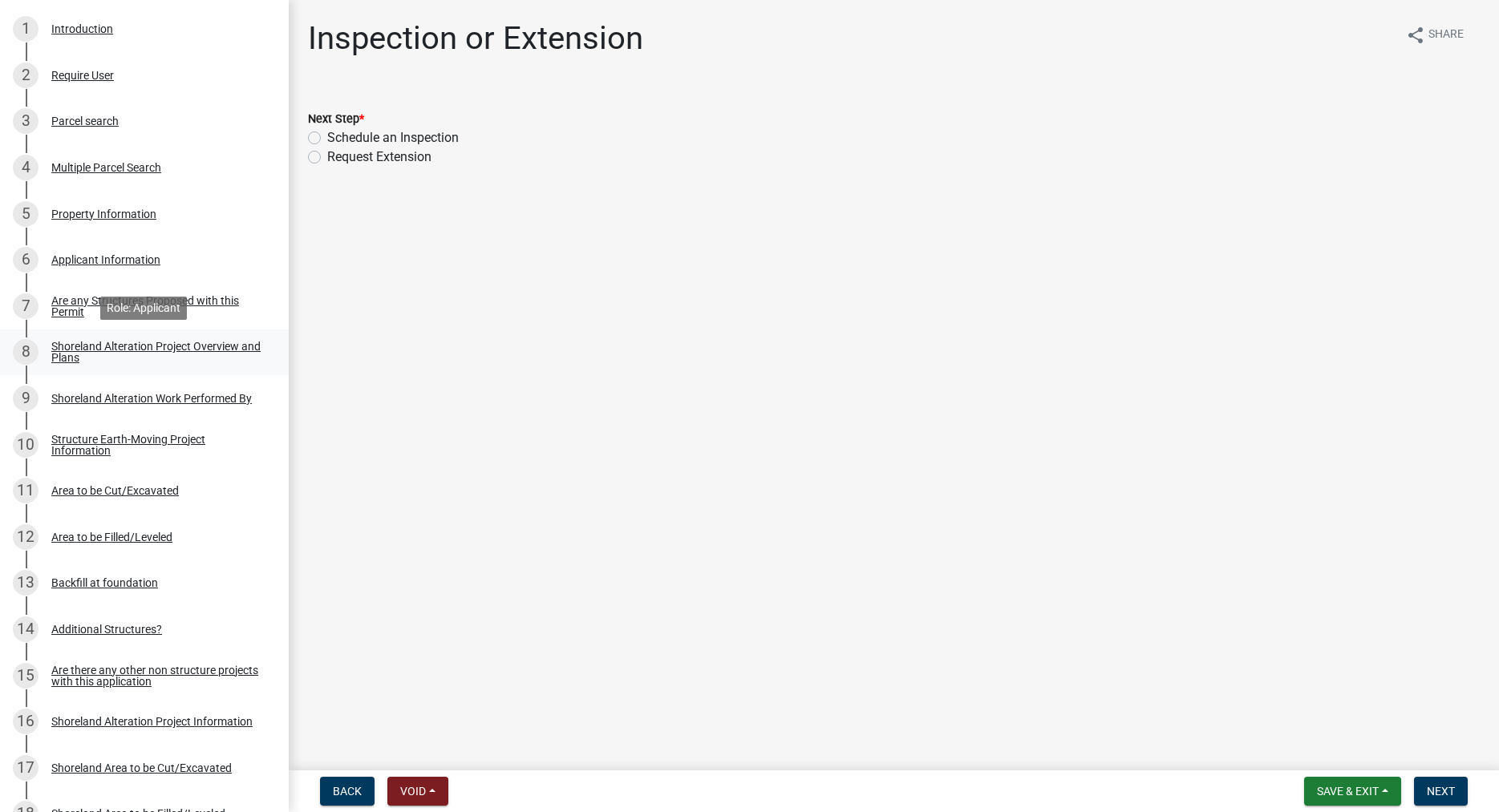
click at [68, 346] on div "Shoreland Alteration Project Overview and Plans" at bounding box center [157, 352] width 212 height 23
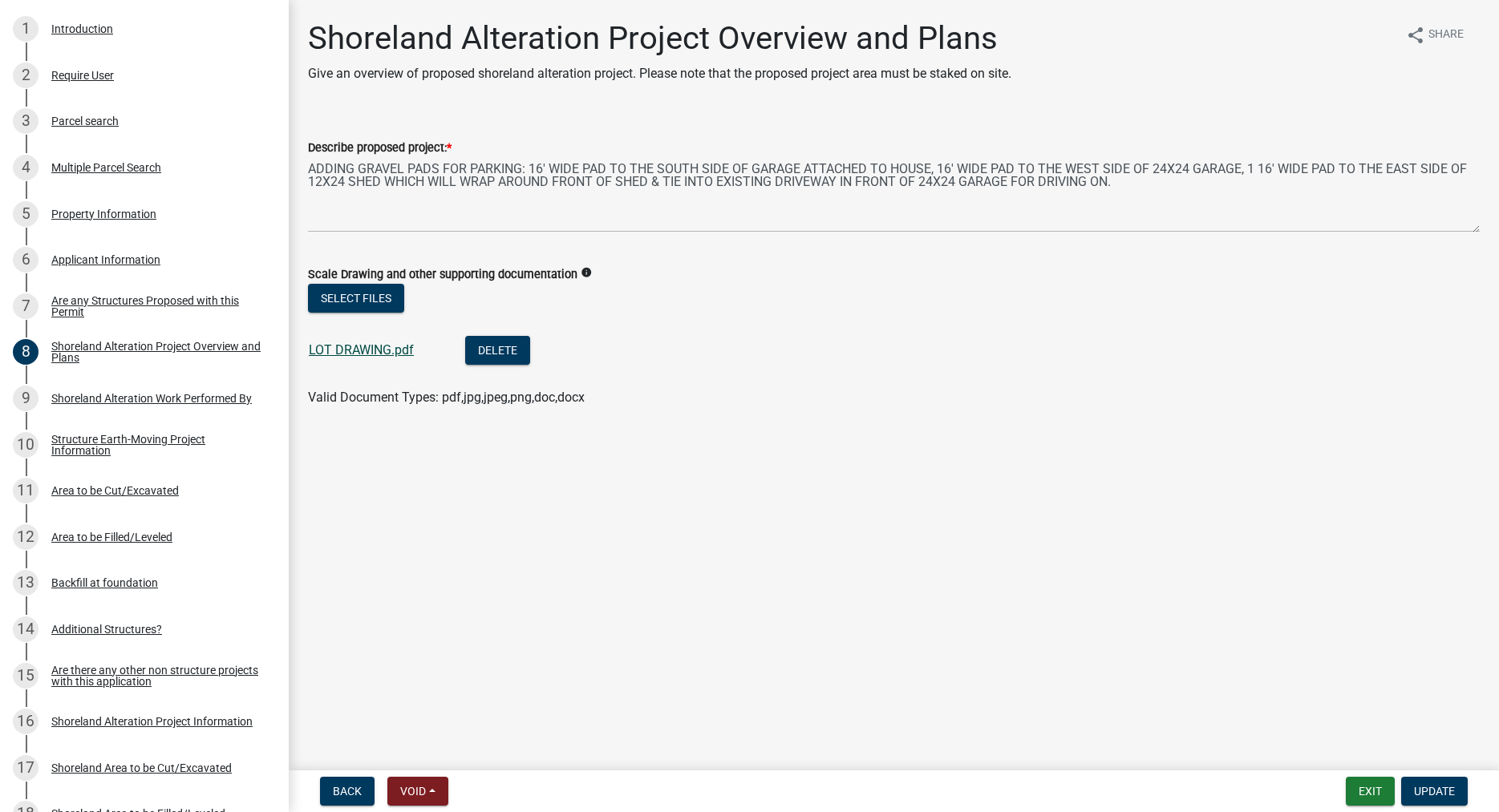
click at [368, 351] on link "LOT DRAWING.pdf" at bounding box center [360, 350] width 105 height 15
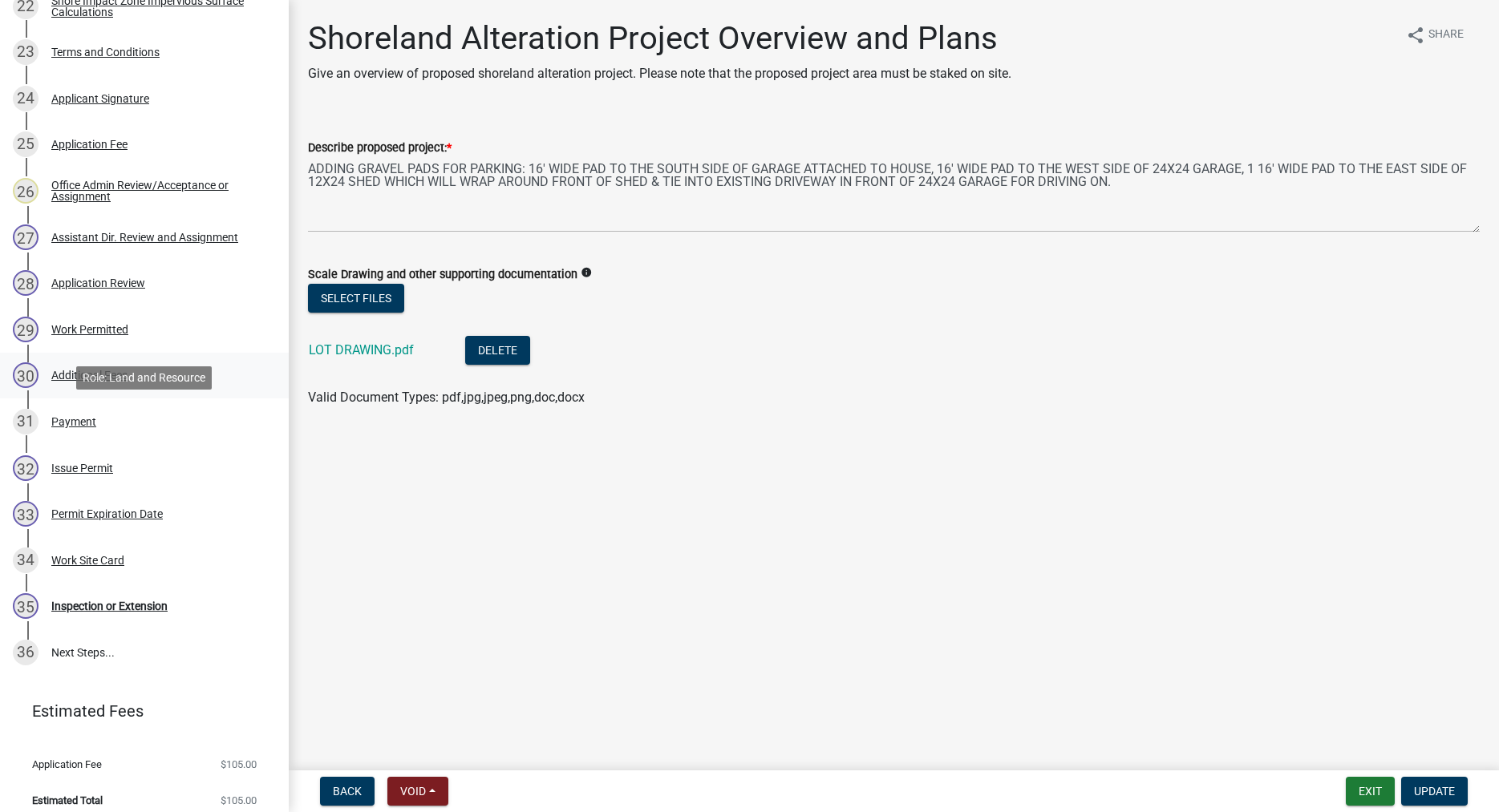
scroll to position [1333, 0]
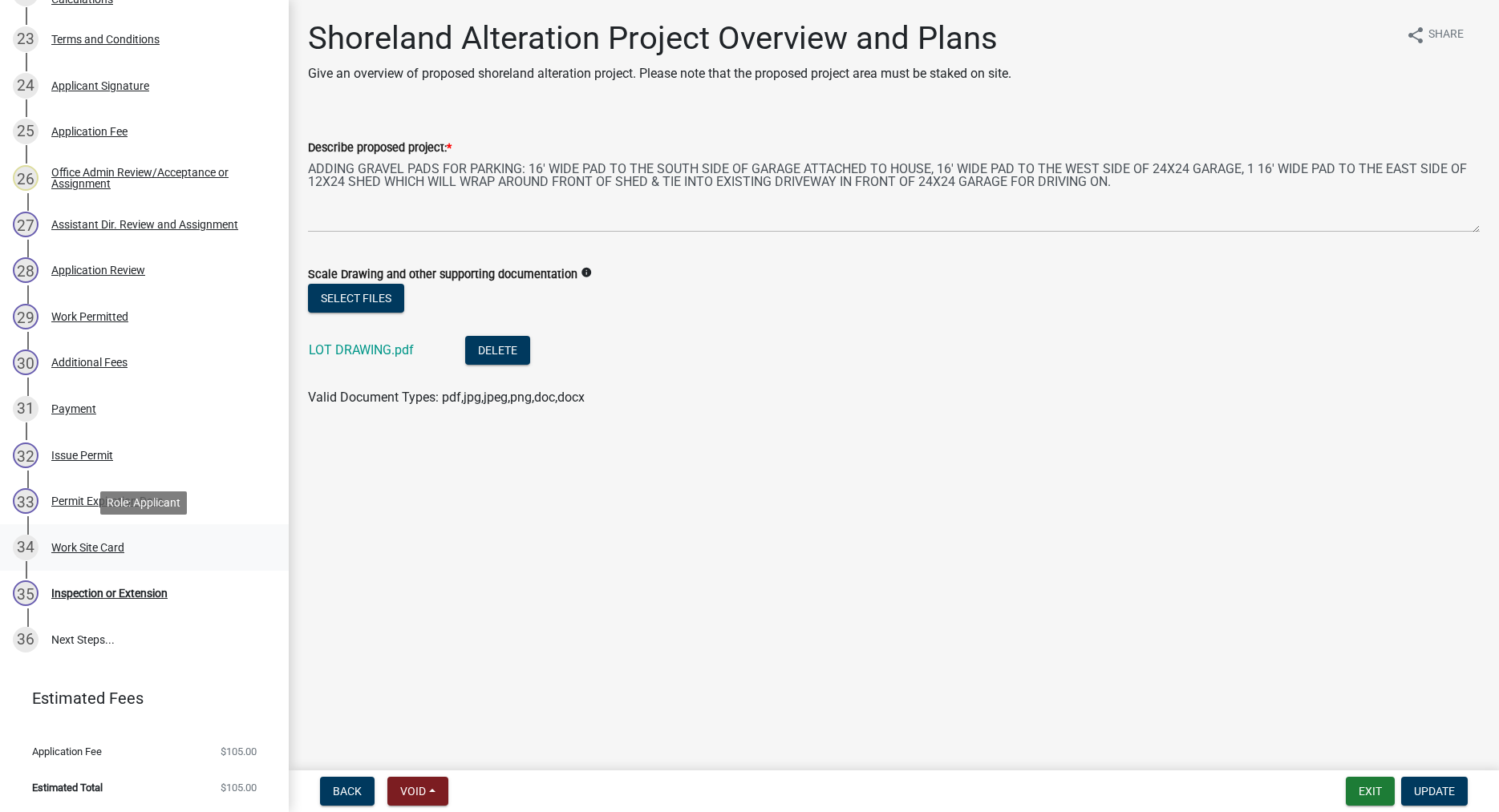
click at [89, 545] on div "Work Site Card" at bounding box center [87, 548] width 73 height 11
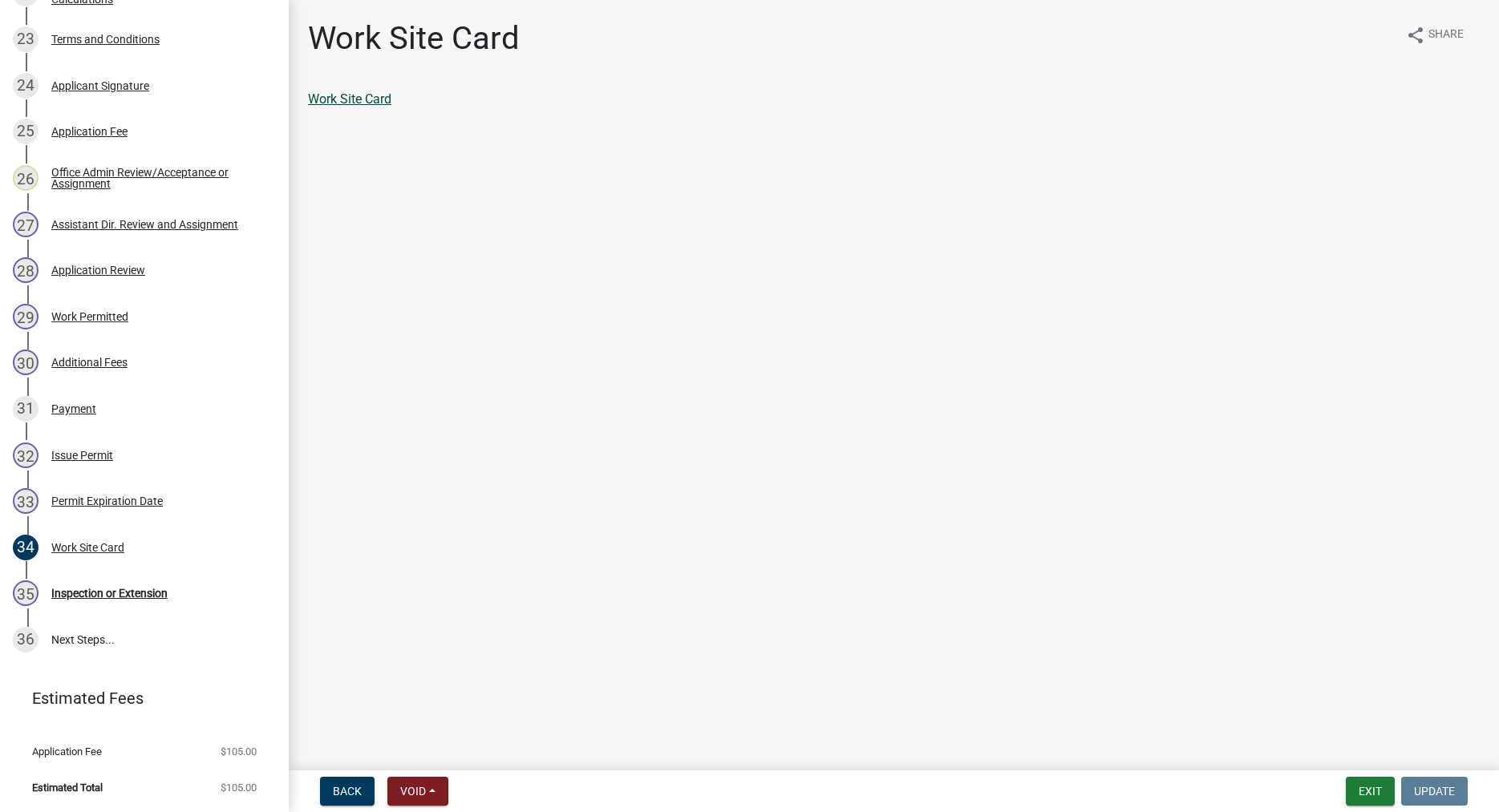
click at [367, 99] on link "Work Site Card" at bounding box center [350, 99] width 83 height 15
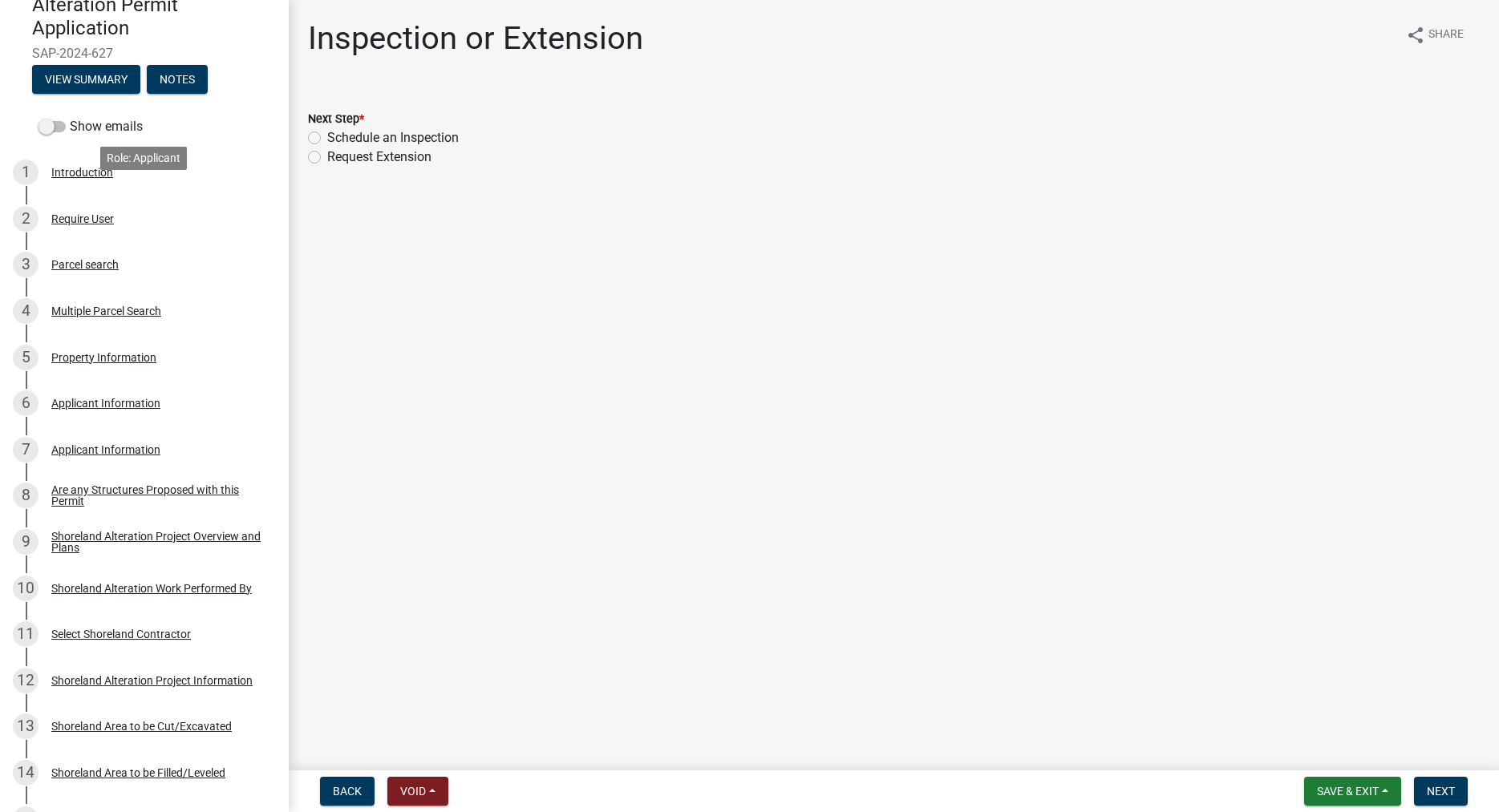
scroll to position [245, 0]
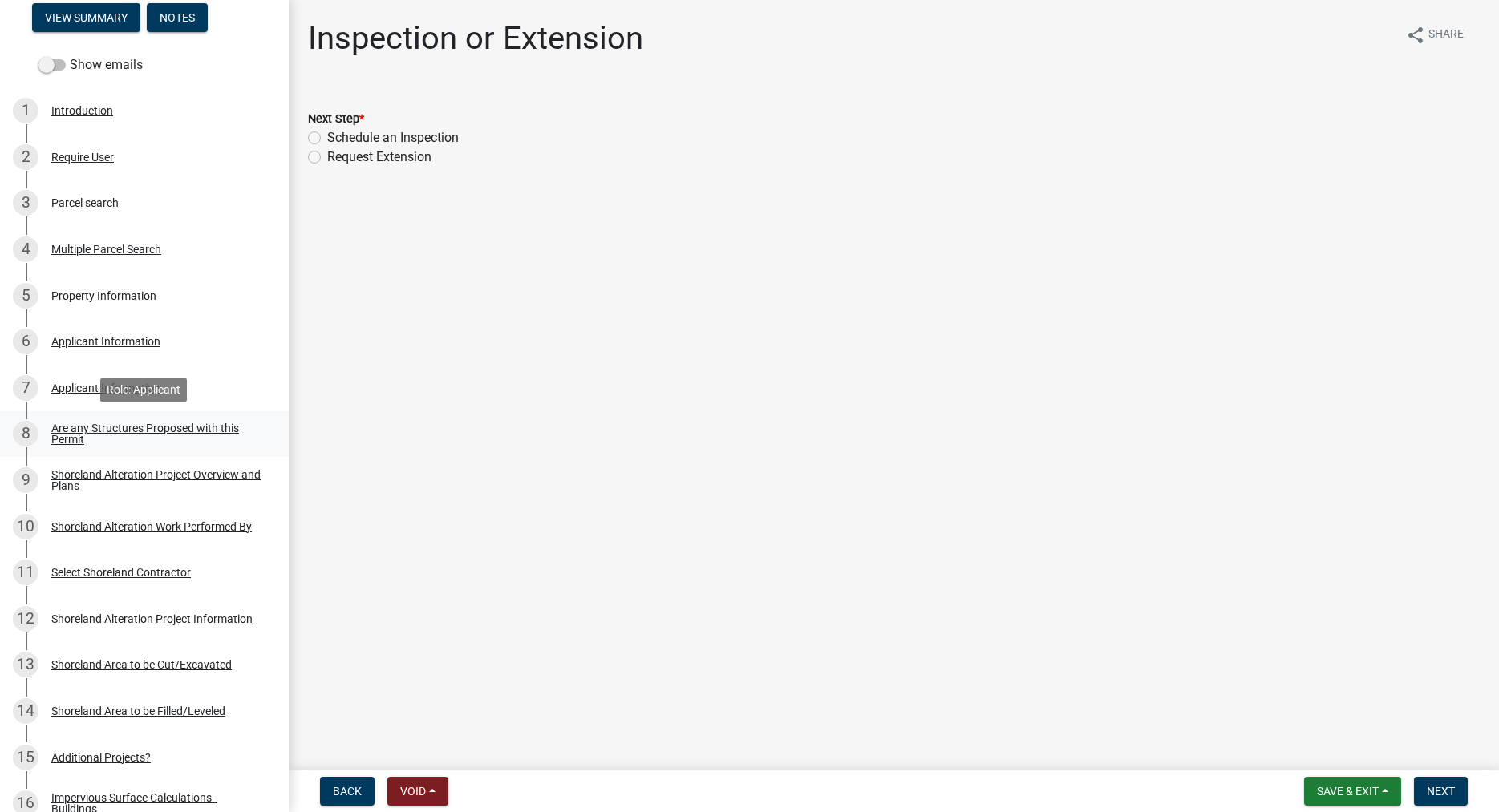
click at [62, 436] on div "Are any Structures Proposed with this Permit" at bounding box center [157, 434] width 212 height 23
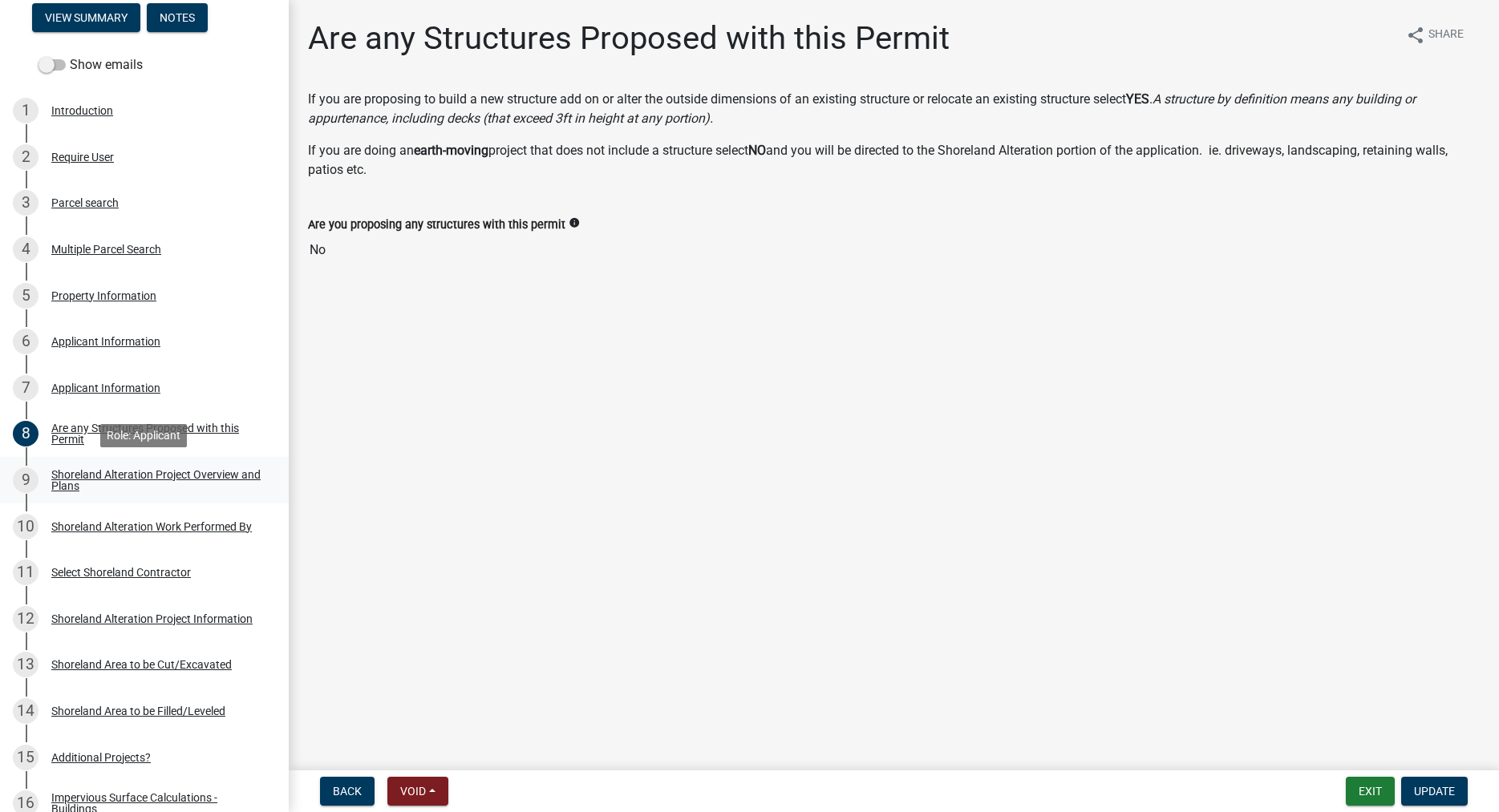
click at [57, 480] on div "Shoreland Alteration Project Overview and Plans" at bounding box center [157, 480] width 212 height 23
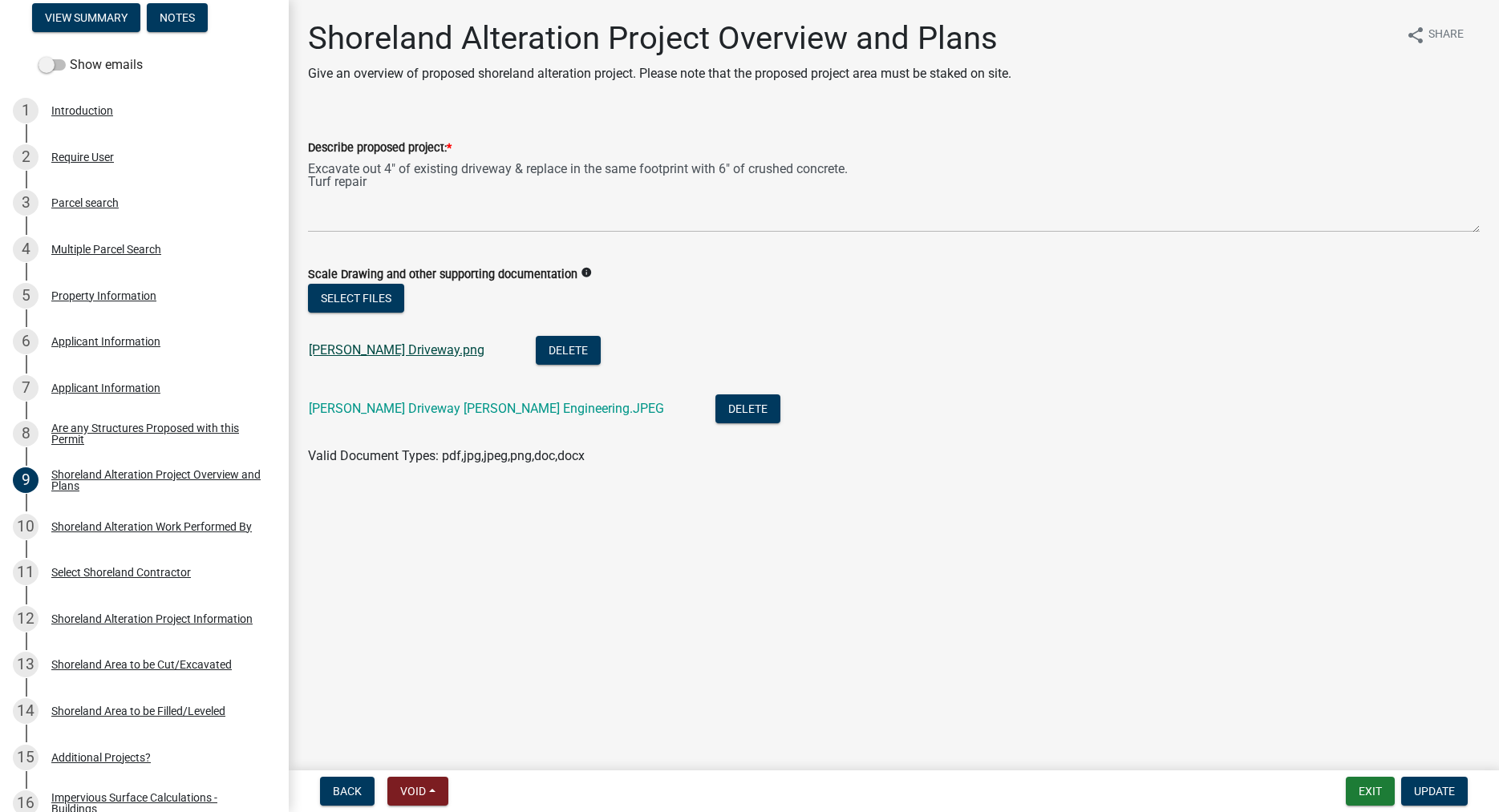
click at [374, 350] on link "[PERSON_NAME] Driveway.png" at bounding box center [396, 350] width 175 height 15
click at [407, 410] on link "[PERSON_NAME] Driveway [PERSON_NAME] Engineering.JPEG" at bounding box center [486, 408] width 356 height 15
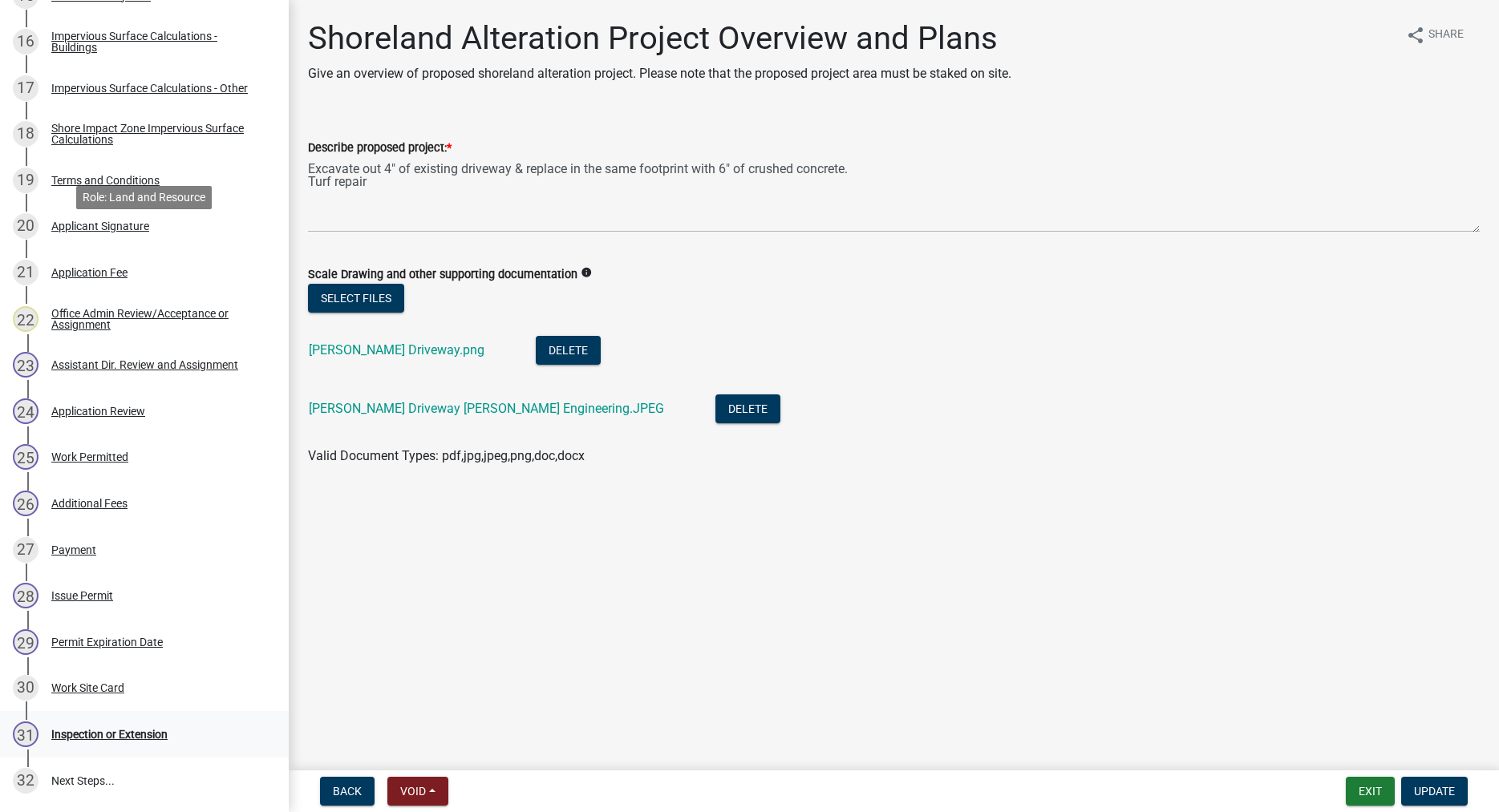
scroll to position [1149, 0]
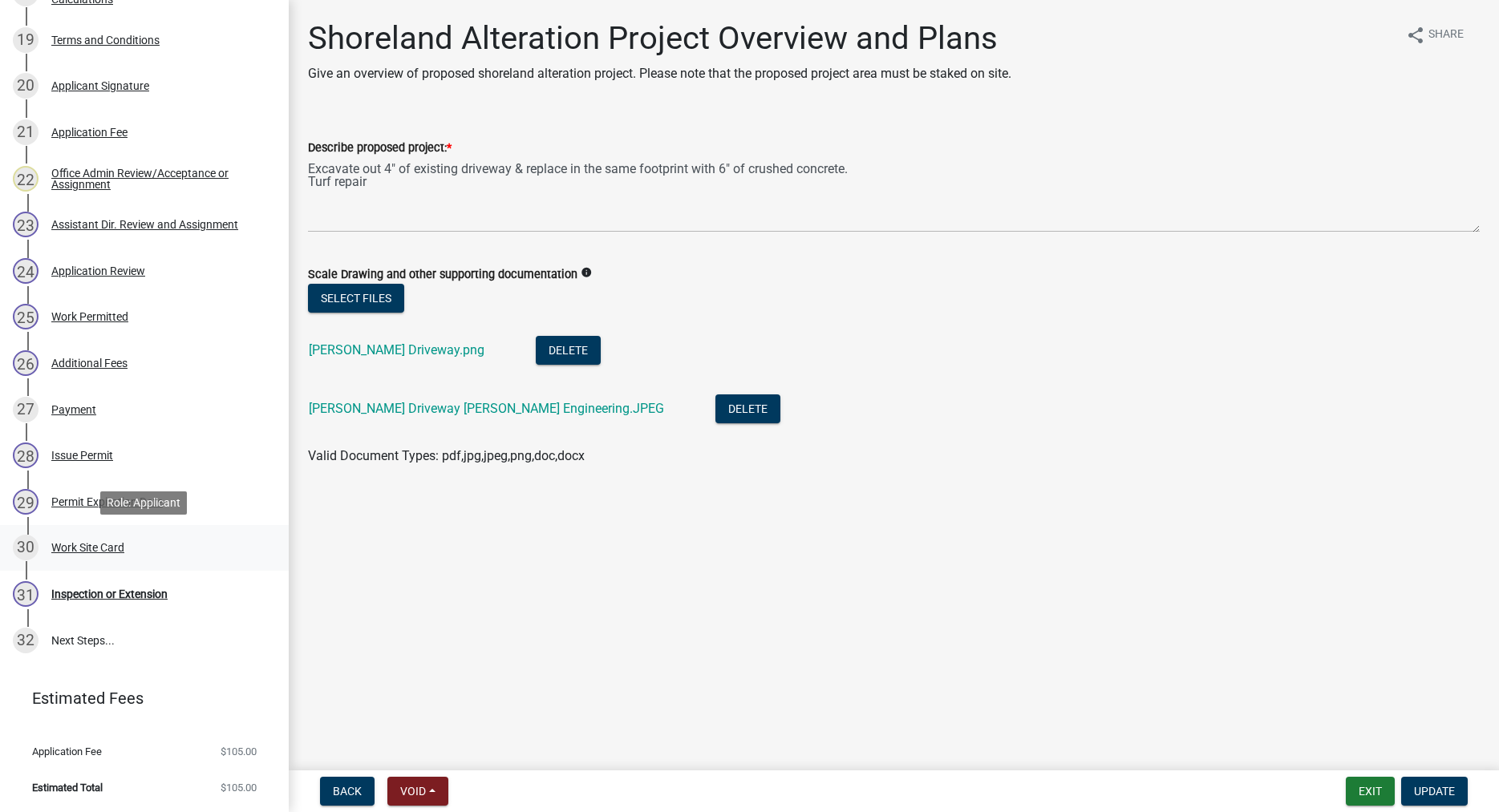
click at [79, 554] on div "Work Site Card" at bounding box center [87, 548] width 73 height 11
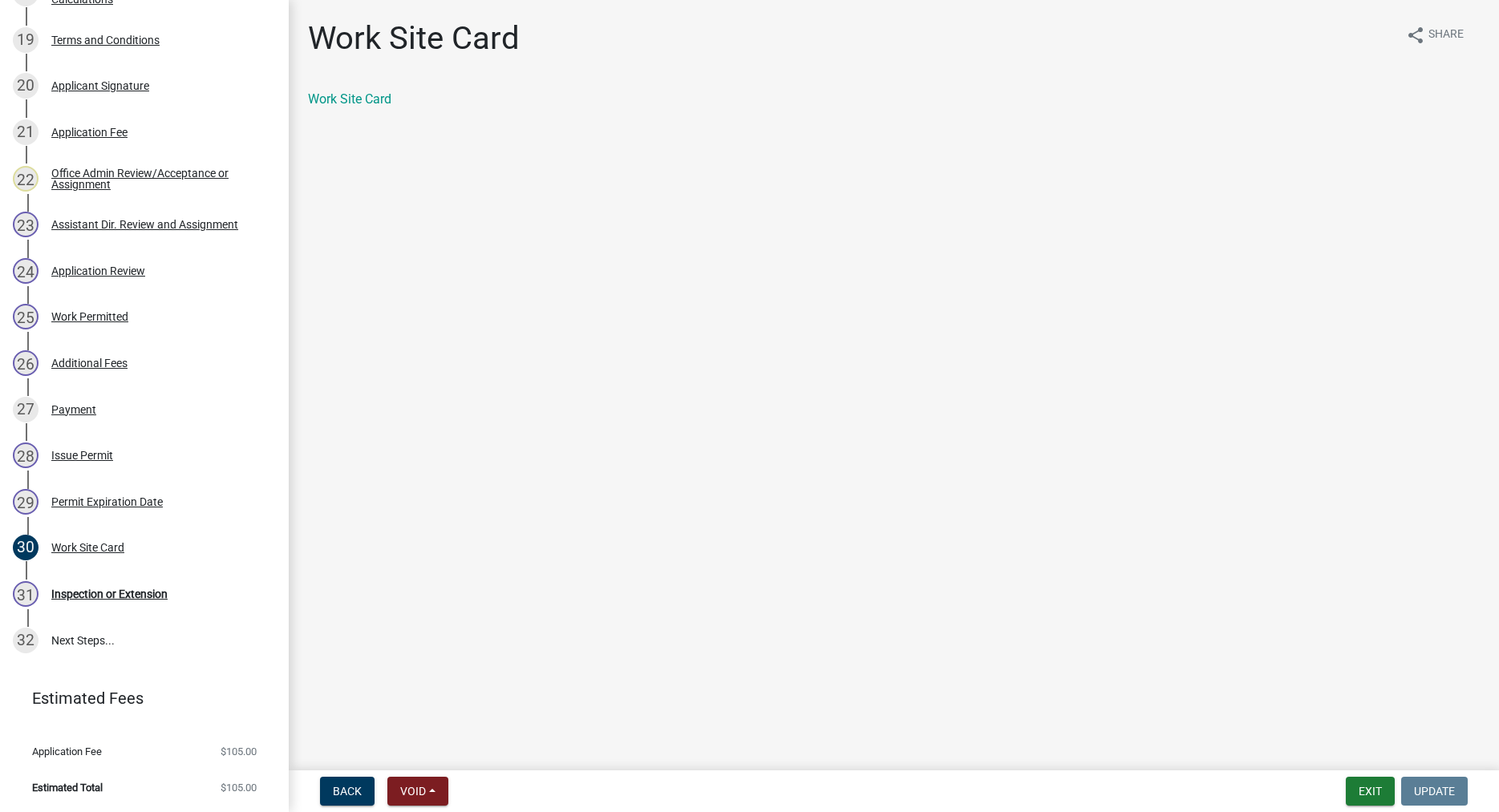
click at [362, 93] on link "Work Site Card" at bounding box center [350, 99] width 83 height 15
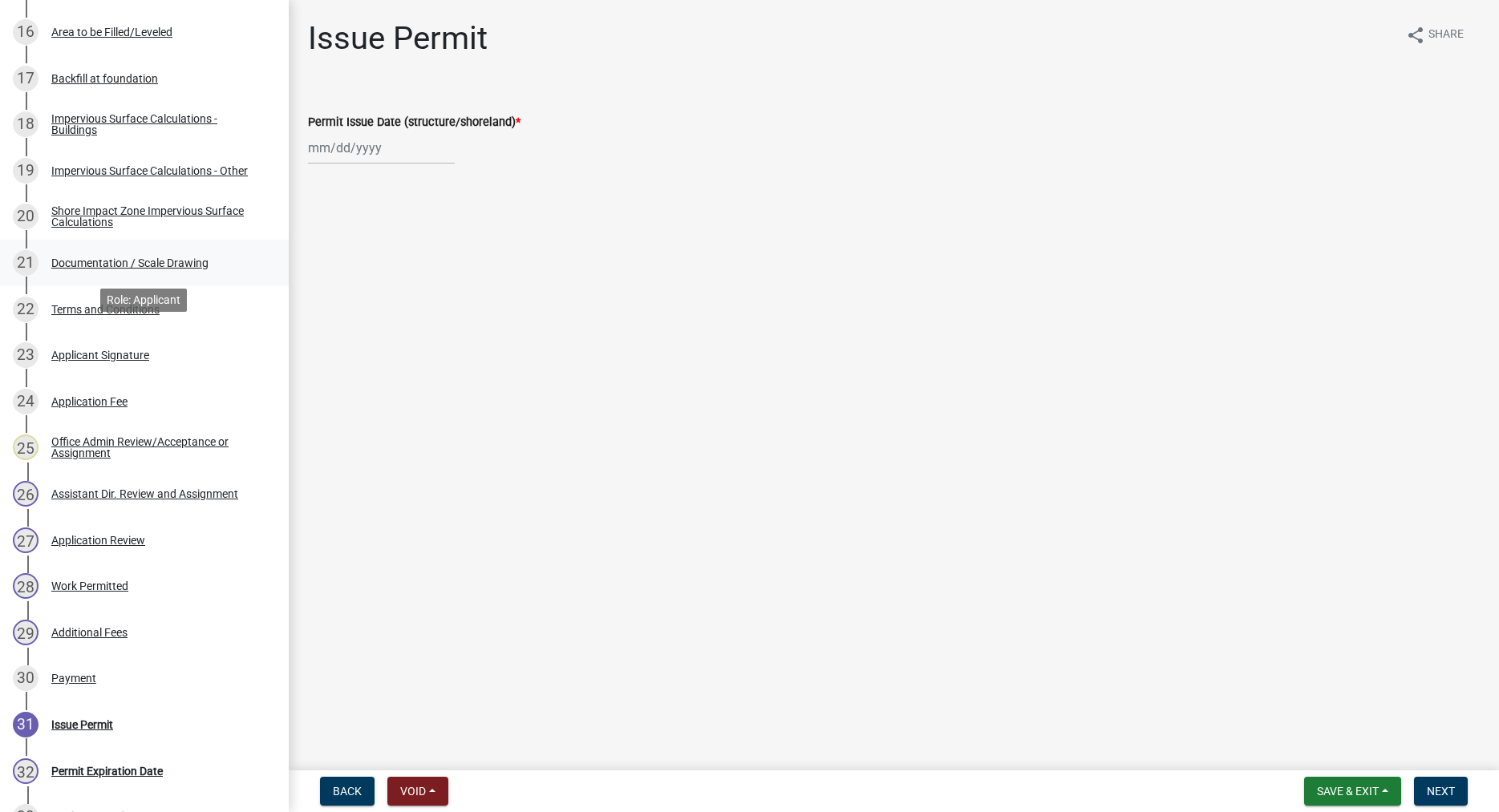
scroll to position [1064, 0]
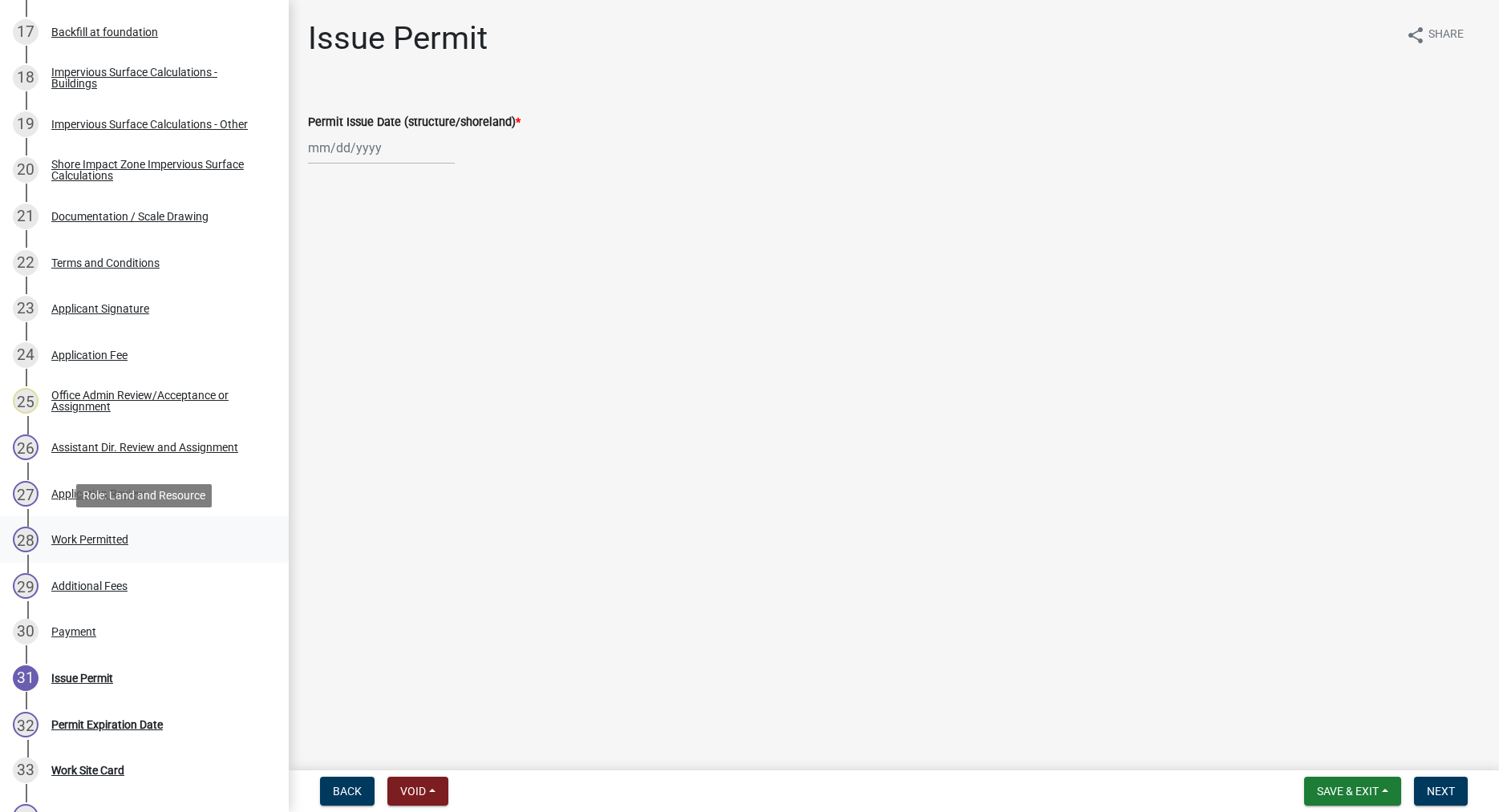
click at [96, 538] on div "Work Permitted" at bounding box center [90, 539] width 77 height 11
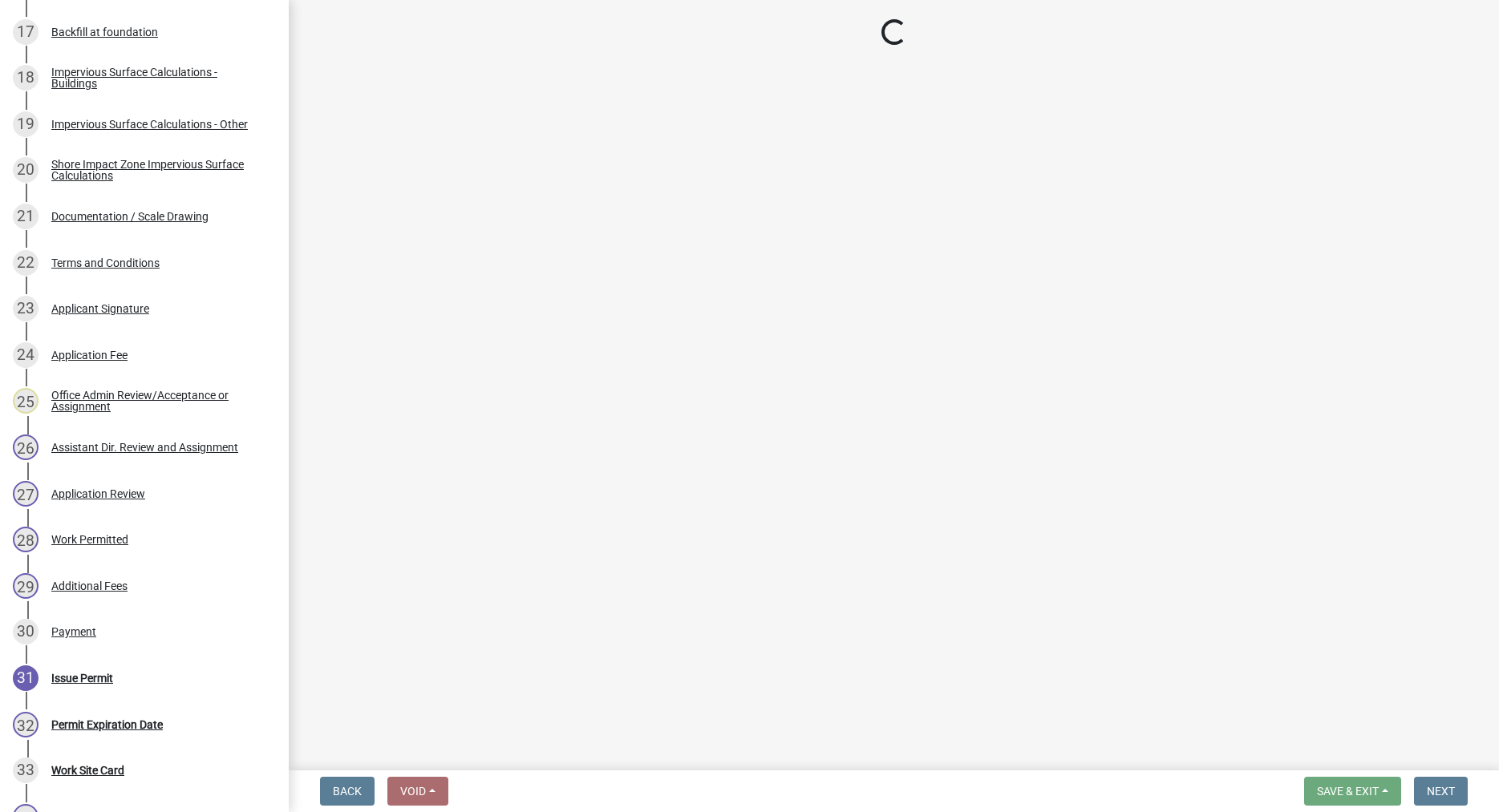
select select "f66be788-4dd6-459d-a9ec-6d83f4dfb709"
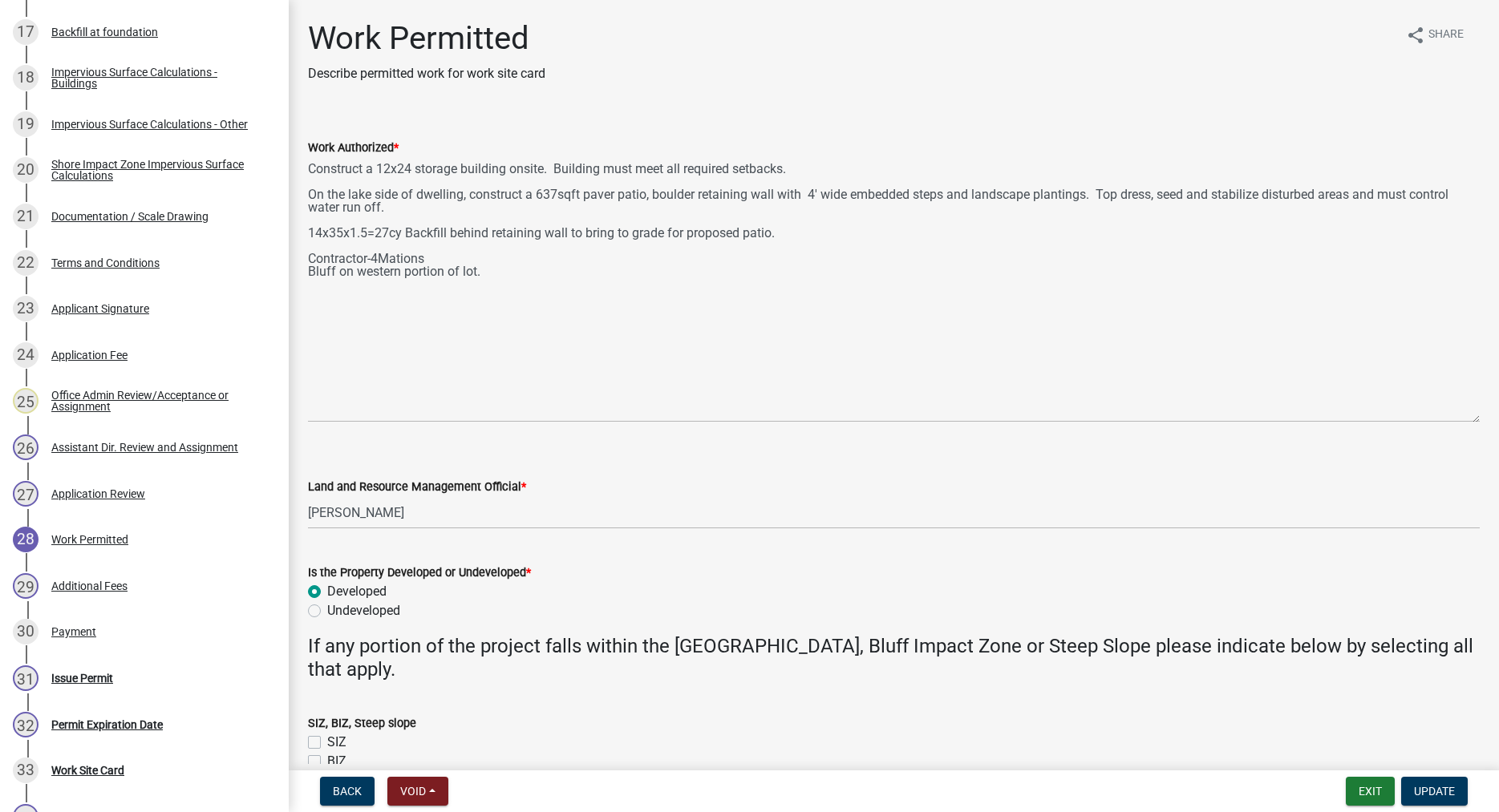
drag, startPoint x: 1469, startPoint y: 224, endPoint x: 1465, endPoint y: 416, distance: 192.0
click at [1465, 416] on textarea "Construct a 12x24 storage building onsite. Building must meet all required setb…" at bounding box center [894, 290] width 1172 height 265
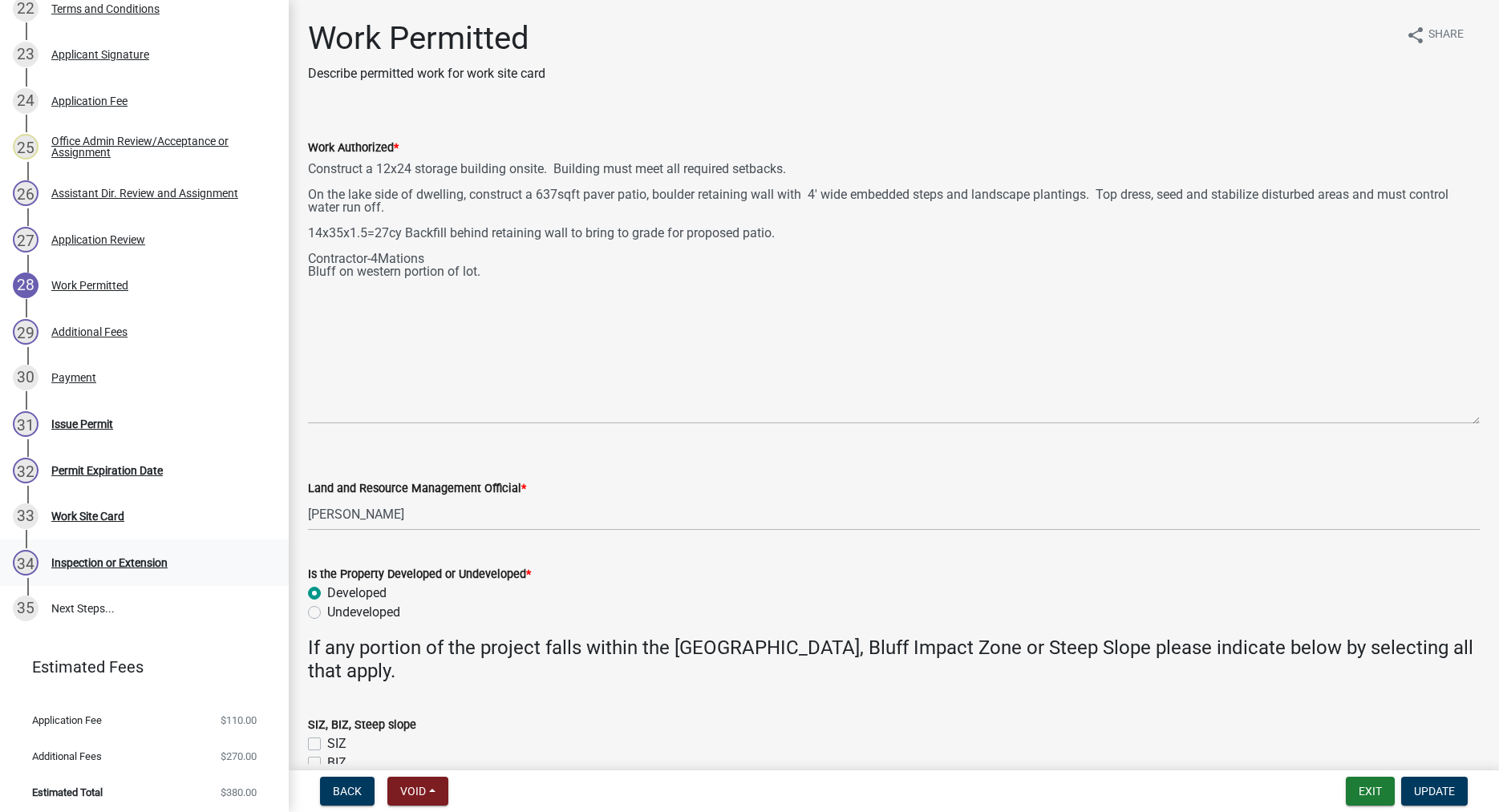
scroll to position [1322, 0]
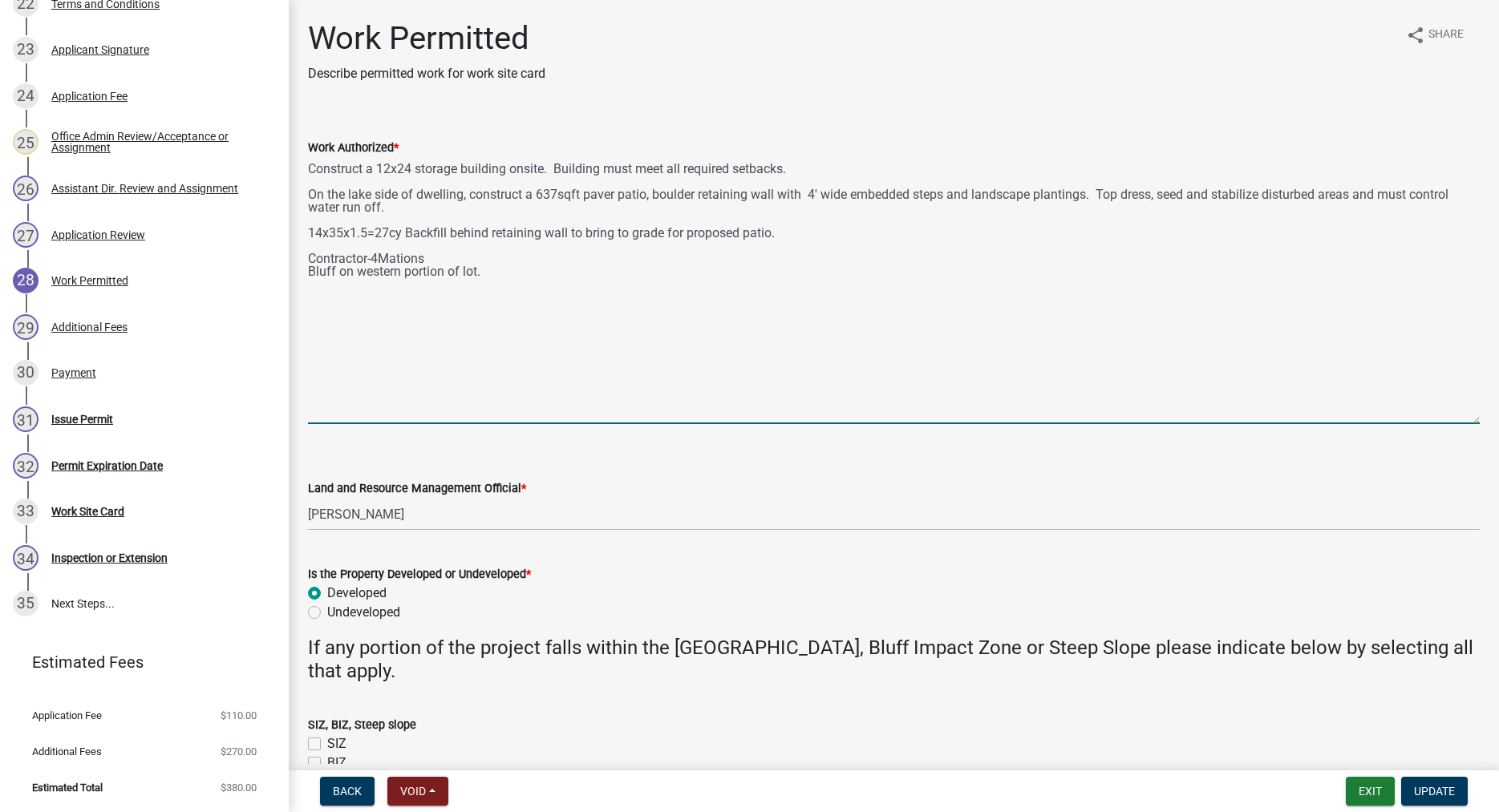
click at [441, 262] on textarea "Construct a 12x24 storage building onsite. Building must meet all required setb…" at bounding box center [894, 290] width 1172 height 267
click at [646, 377] on textarea "Construct a 12x24 storage building onsite. Building must meet all required setb…" at bounding box center [894, 290] width 1172 height 267
type textarea "Construct a 12x24 storage building onsite. Building must meet all required setb…"
click at [1439, 793] on span "Update" at bounding box center [1434, 792] width 41 height 13
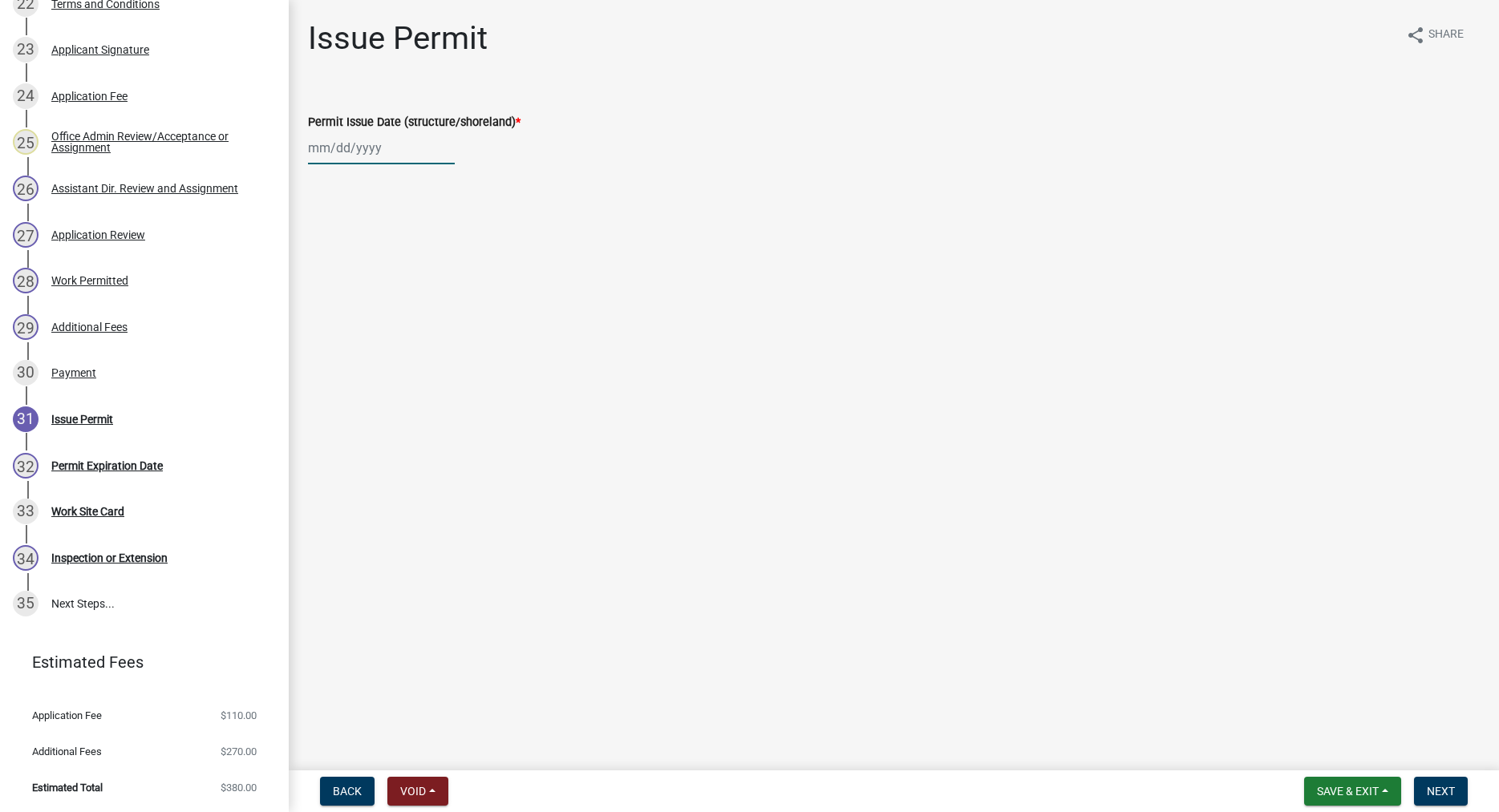
click at [341, 149] on input "Permit Issue Date (structure/shoreland) *" at bounding box center [382, 147] width 147 height 33
select select "9"
select select "2025"
click at [322, 310] on div "22" at bounding box center [324, 309] width 25 height 25
type input "[DATE]"
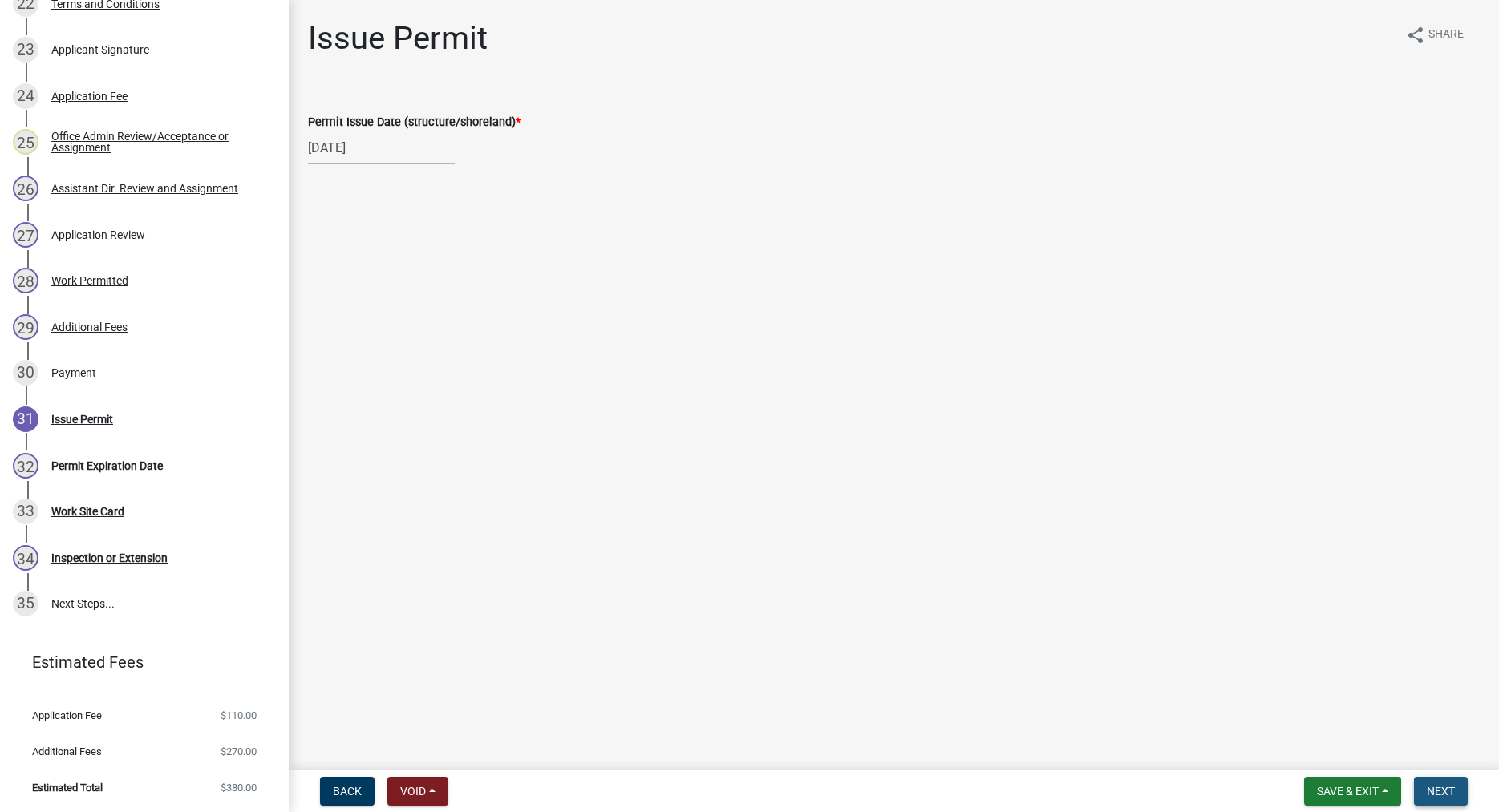
click at [1454, 789] on span "Next" at bounding box center [1441, 792] width 28 height 13
click at [1445, 790] on span "Next" at bounding box center [1441, 792] width 28 height 13
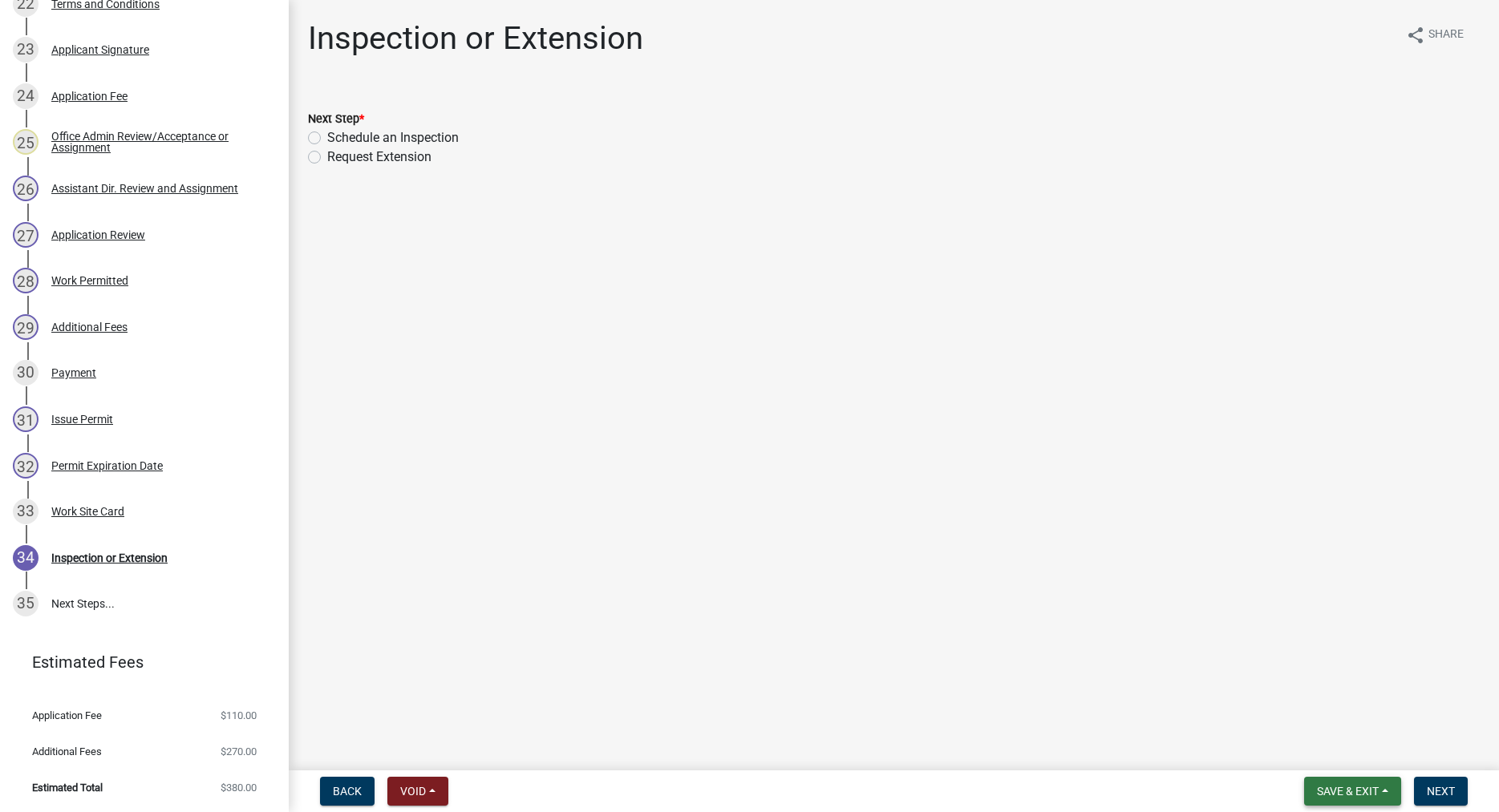
click at [1340, 788] on span "Save & Exit" at bounding box center [1347, 792] width 61 height 13
click at [1322, 764] on button "Save & Exit" at bounding box center [1338, 750] width 128 height 39
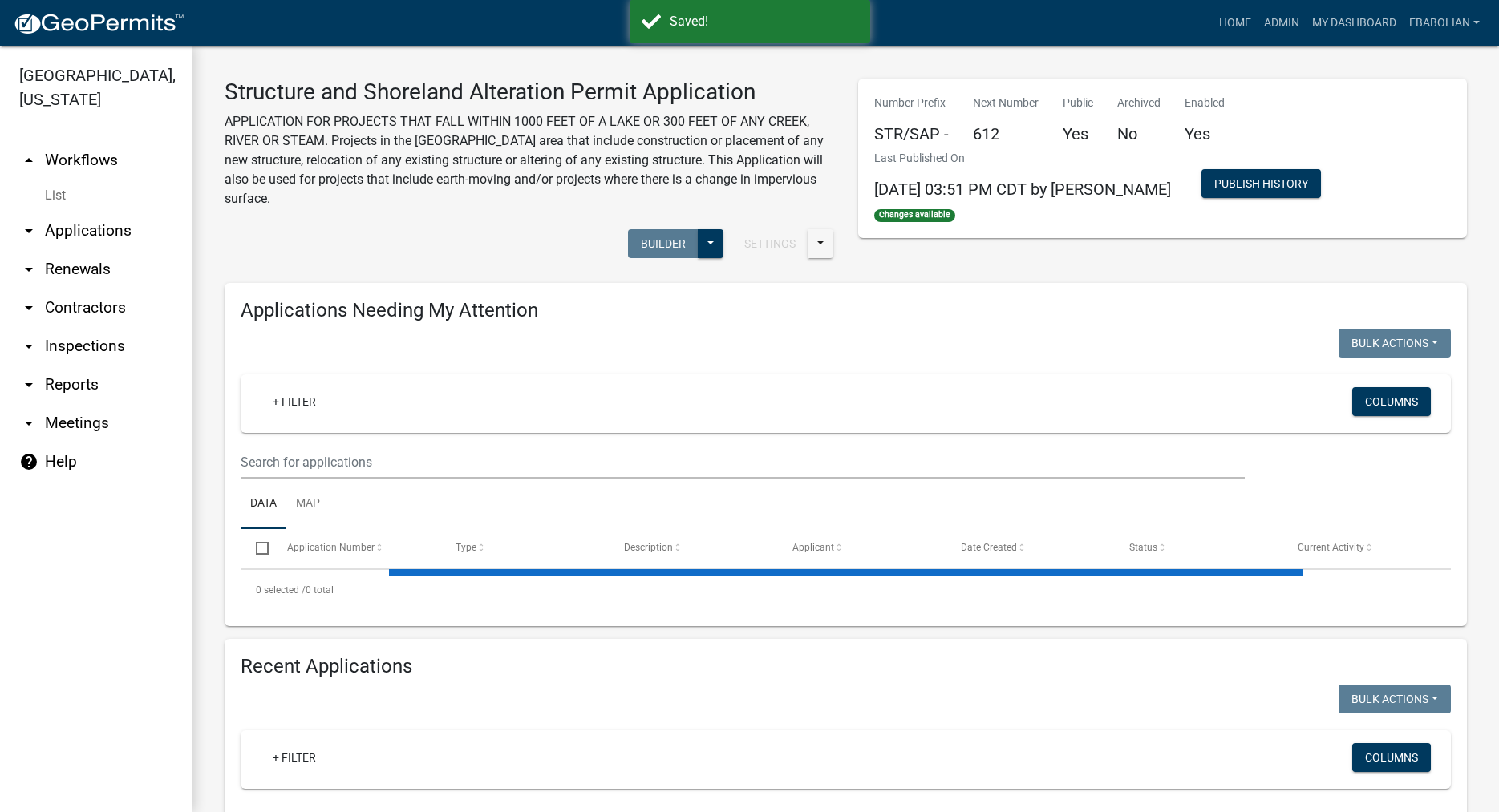
select select "3: 100"
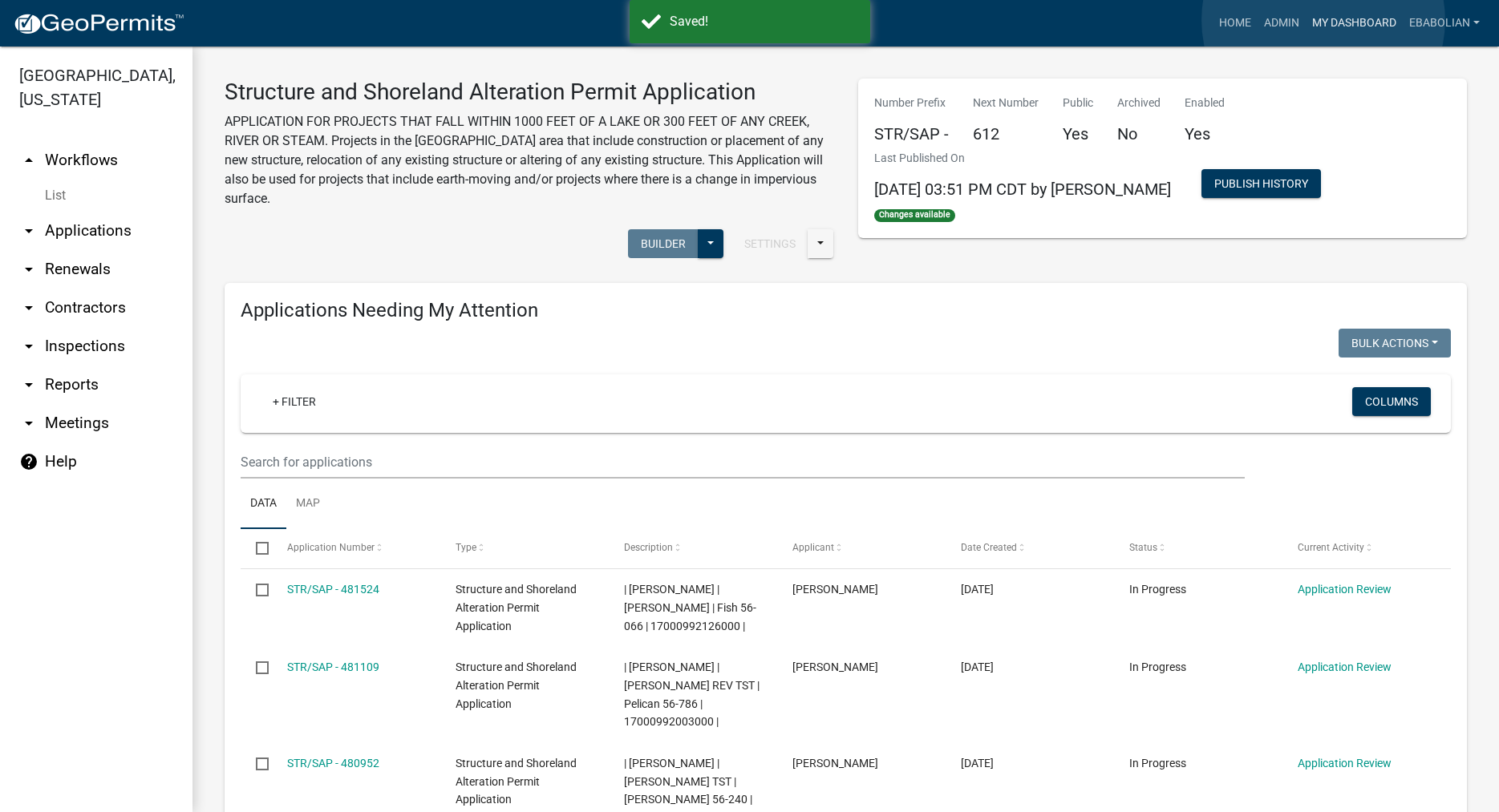
click at [1324, 20] on link "My Dashboard" at bounding box center [1354, 24] width 97 height 30
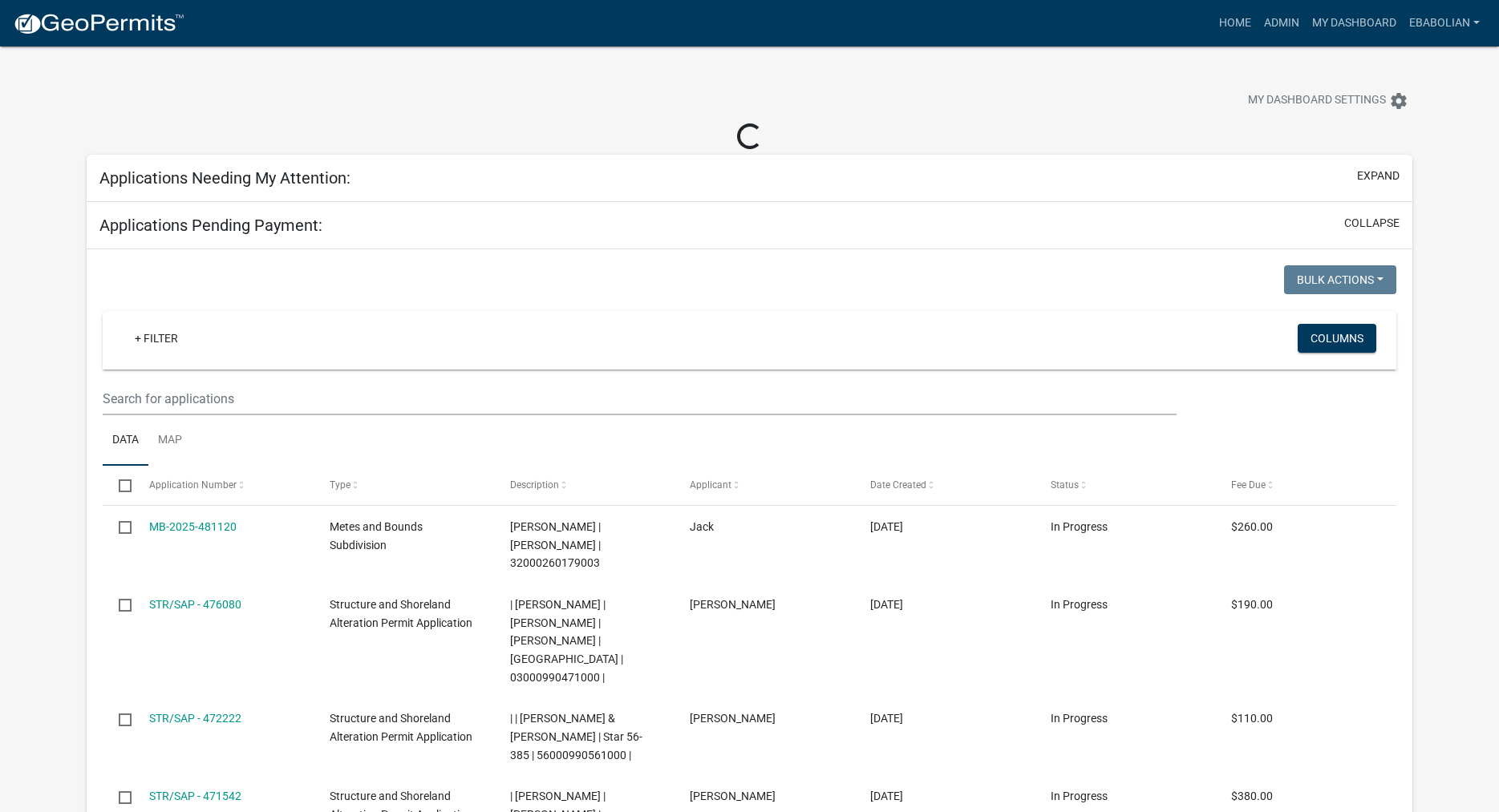
select select "3: 100"
